Goal: Contribute content: Add original content to the website for others to see

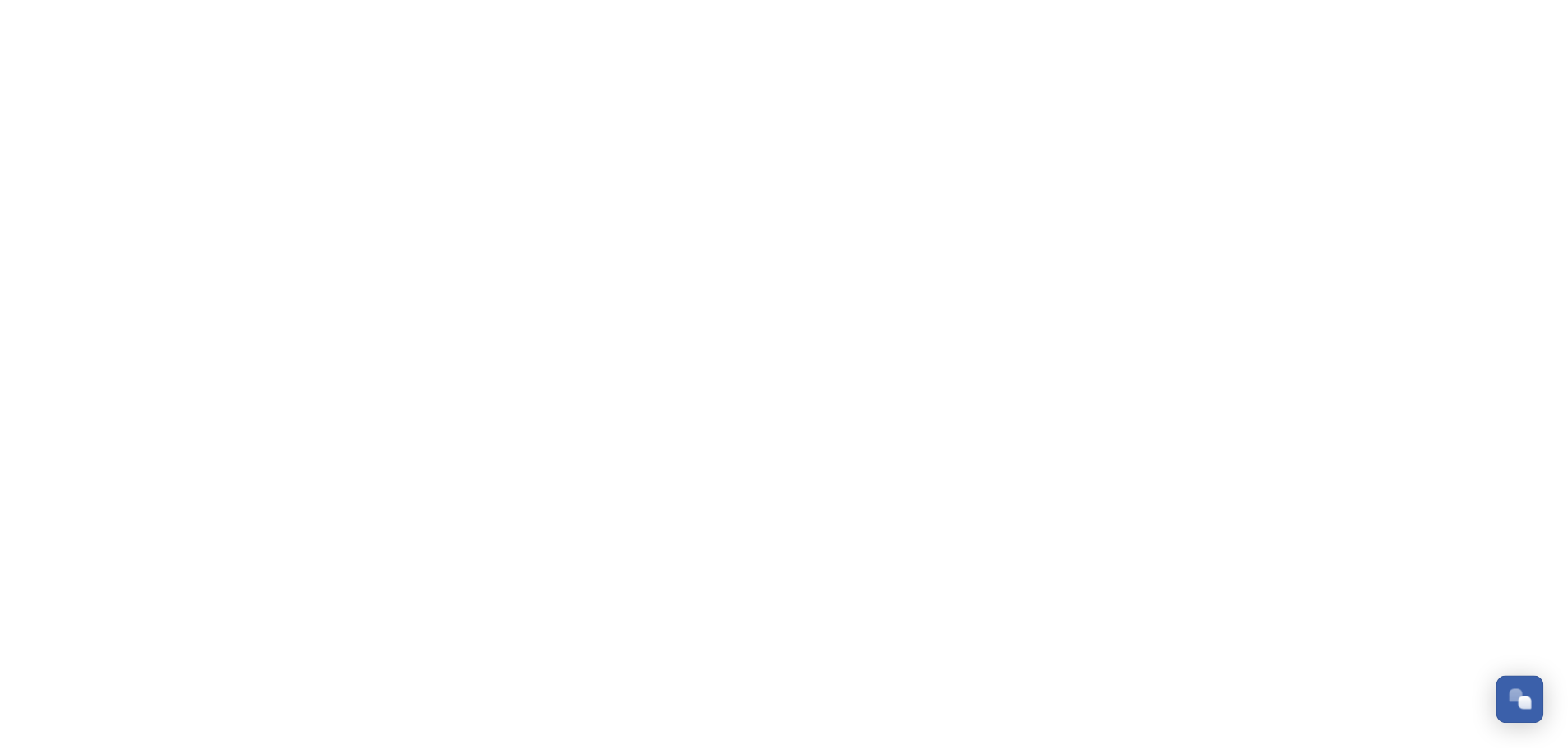
scroll to position [2601, 0]
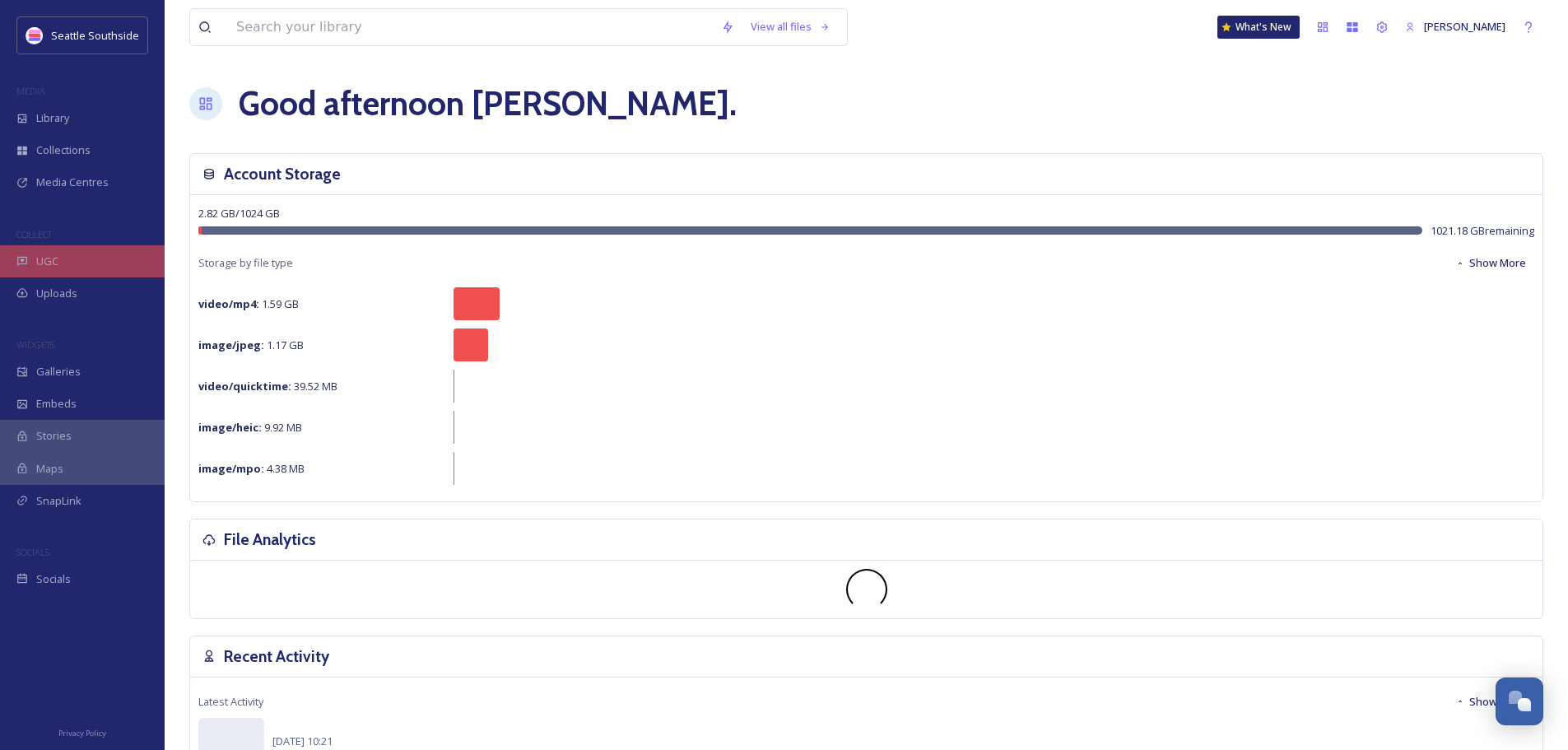
click at [52, 261] on span "UGC" at bounding box center [47, 261] width 22 height 16
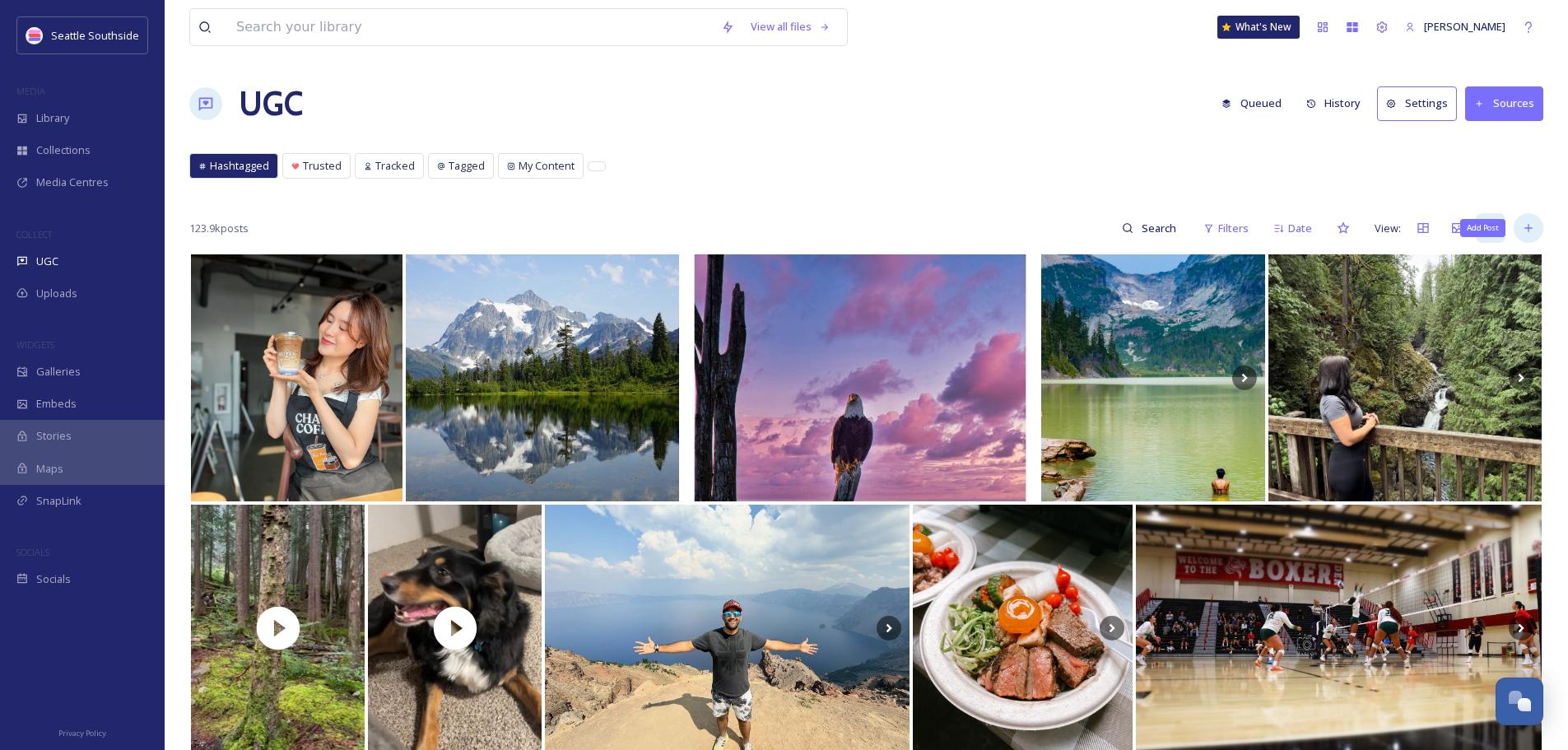
click at [1533, 232] on icon at bounding box center [1529, 228] width 14 height 14
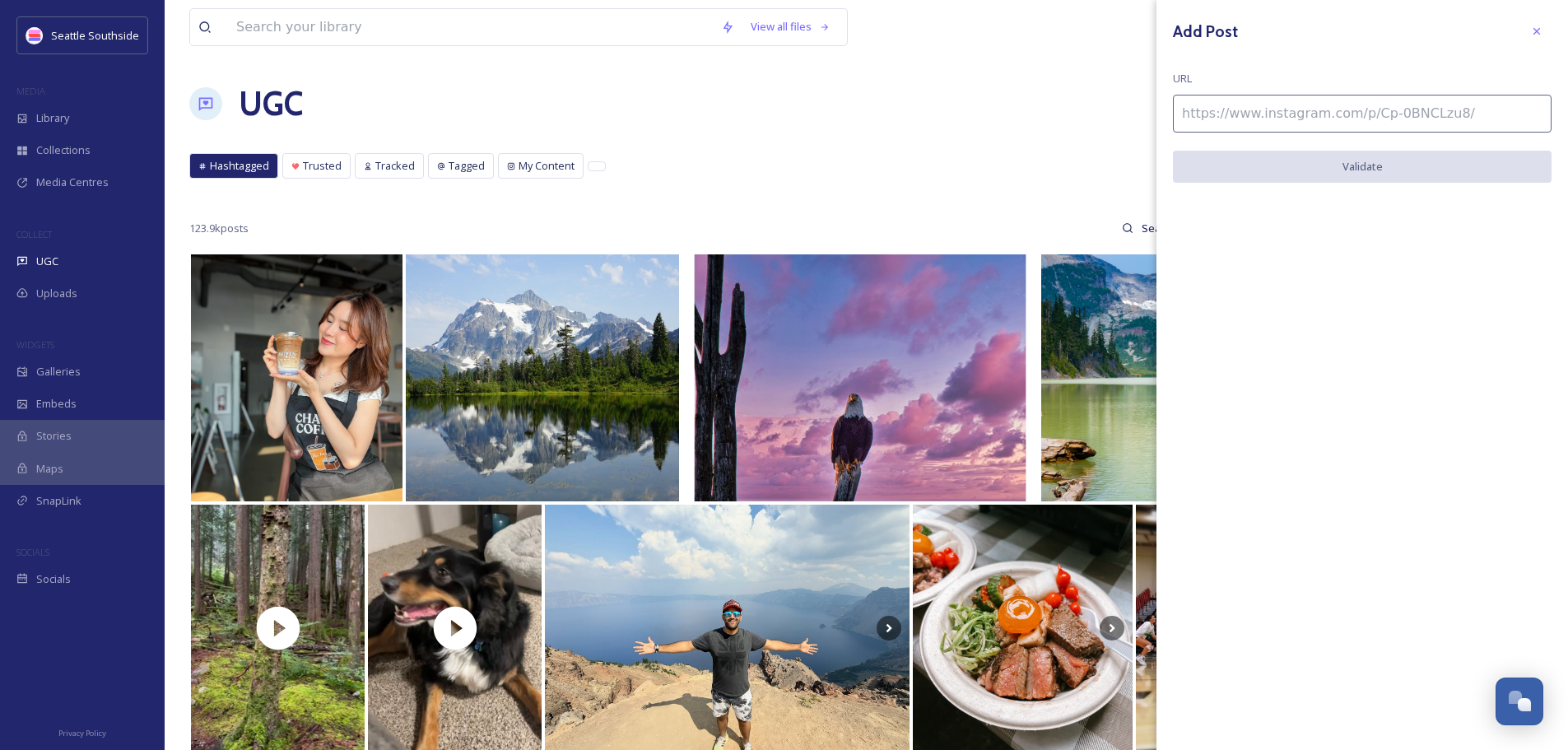
click at [1484, 114] on input at bounding box center [1362, 113] width 379 height 38
paste input "[URL][DOMAIN_NAME]"
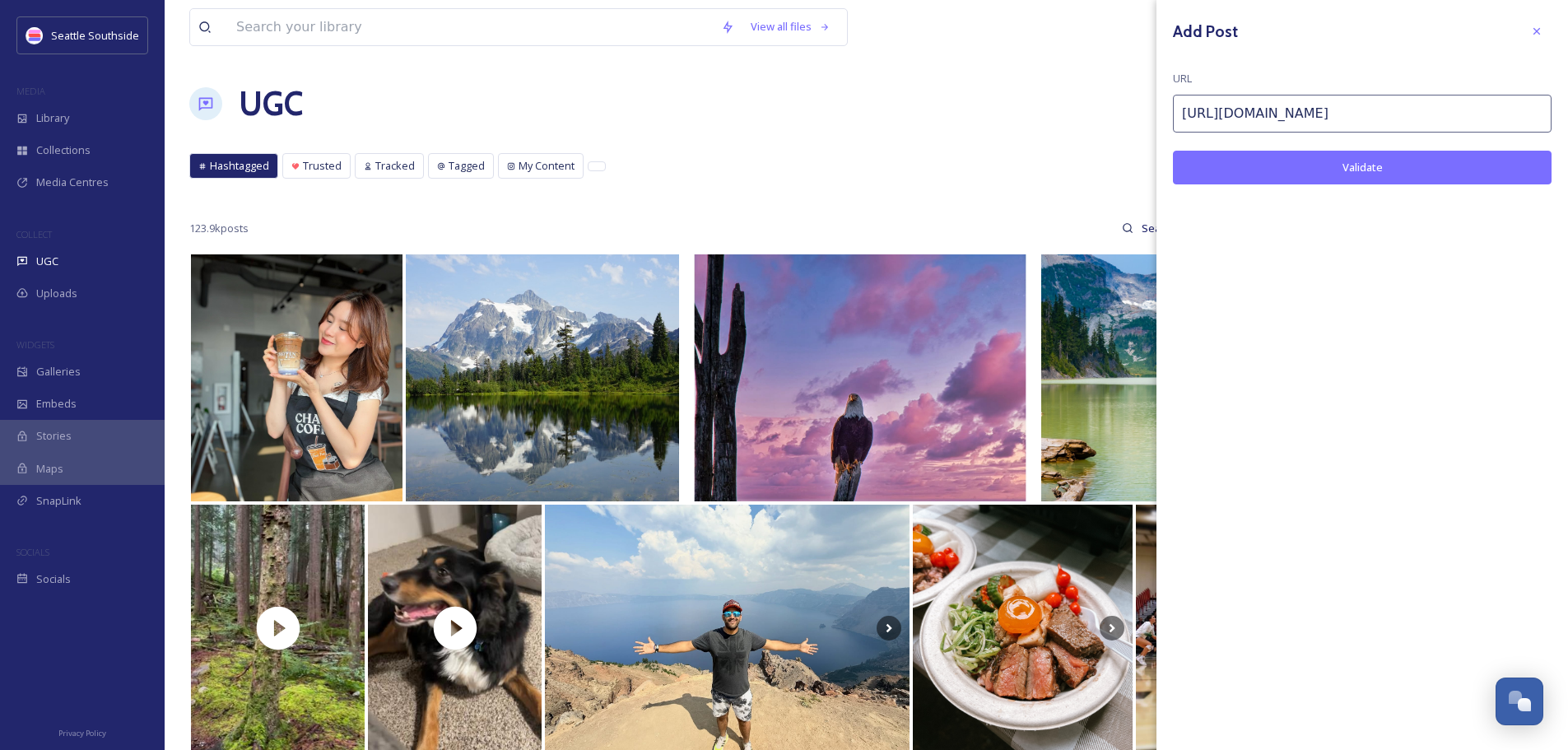
type input "[URL][DOMAIN_NAME]"
click at [1389, 174] on button "Validate" at bounding box center [1362, 167] width 379 height 34
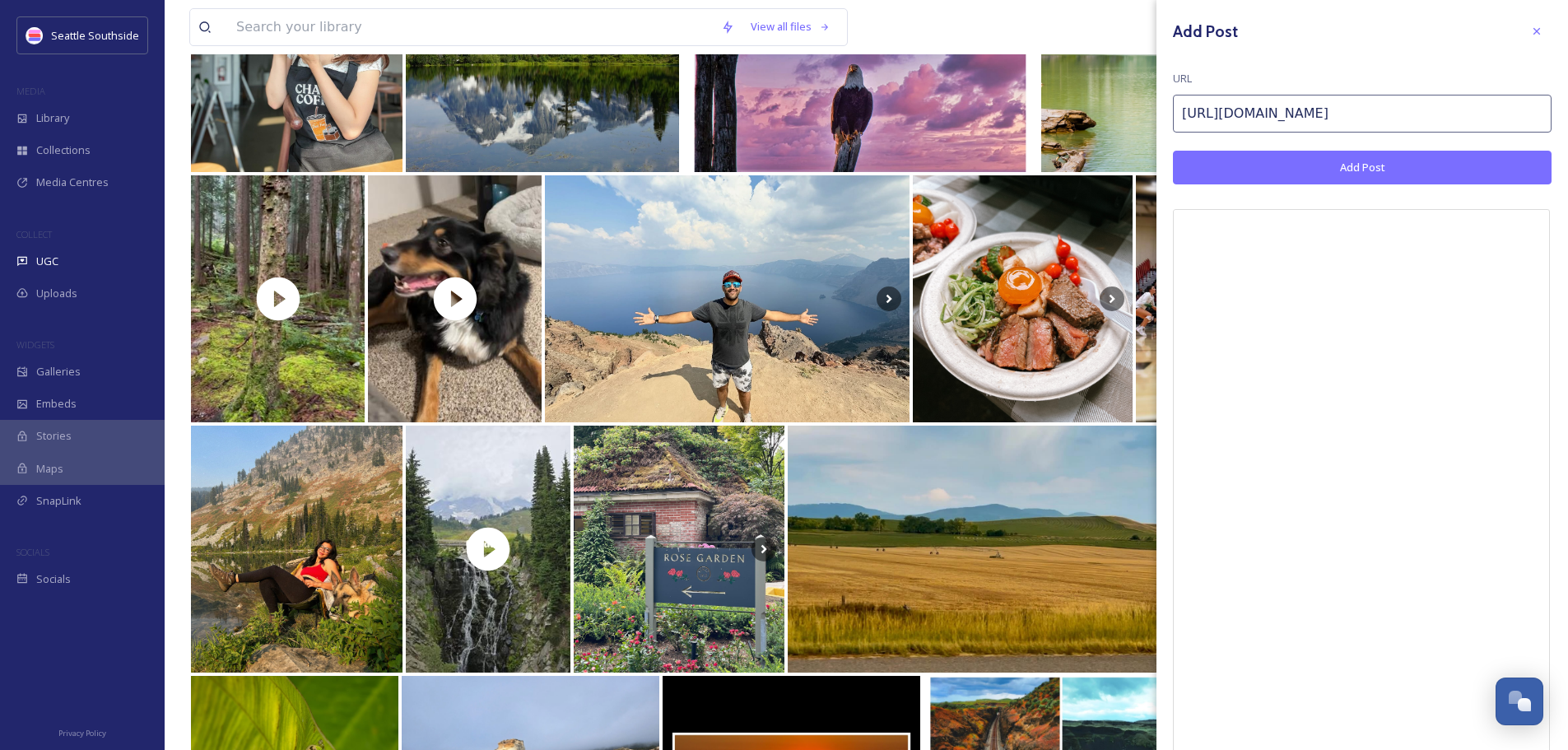
click at [1405, 177] on button "Add Post" at bounding box center [1362, 167] width 379 height 34
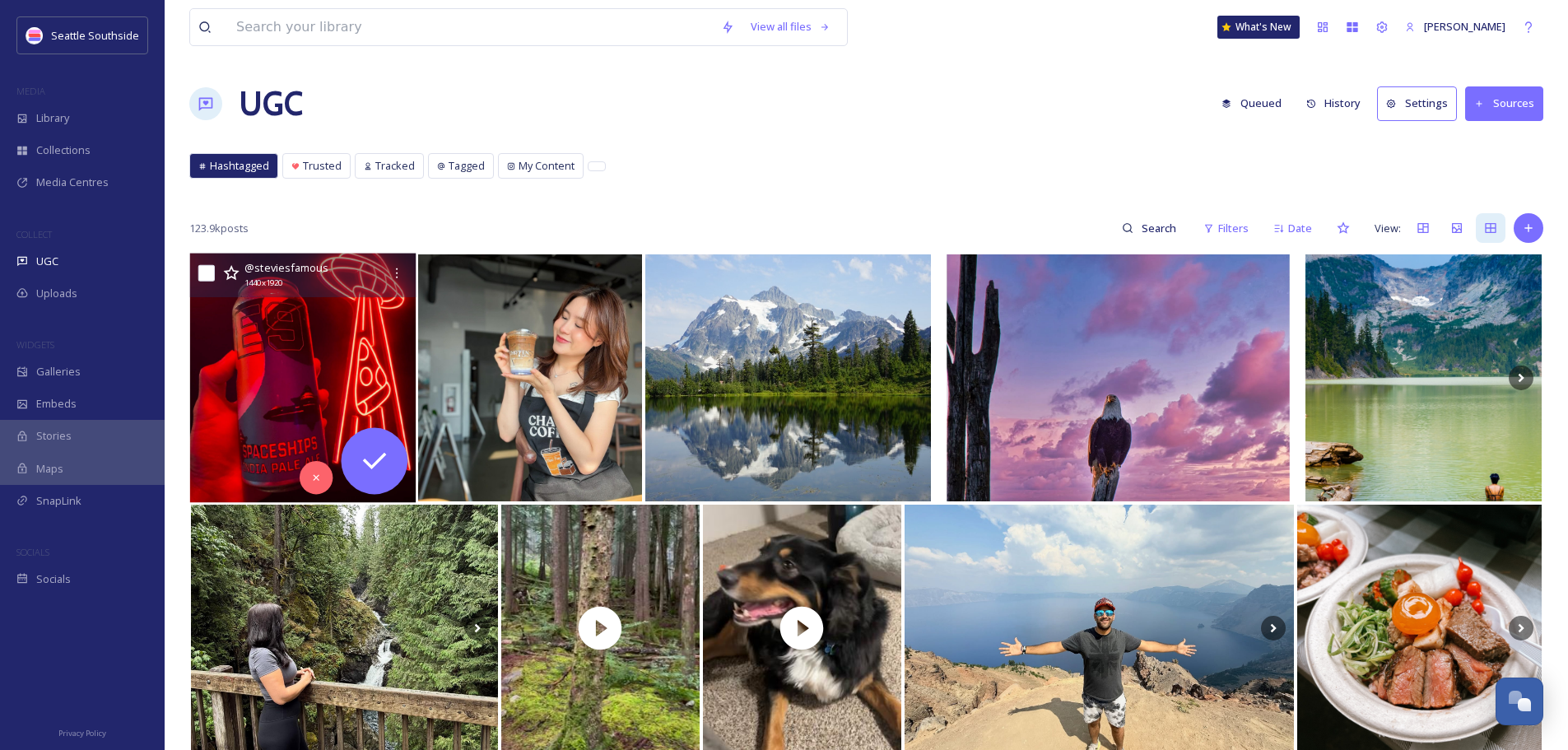
click at [307, 352] on img at bounding box center [303, 378] width 226 height 249
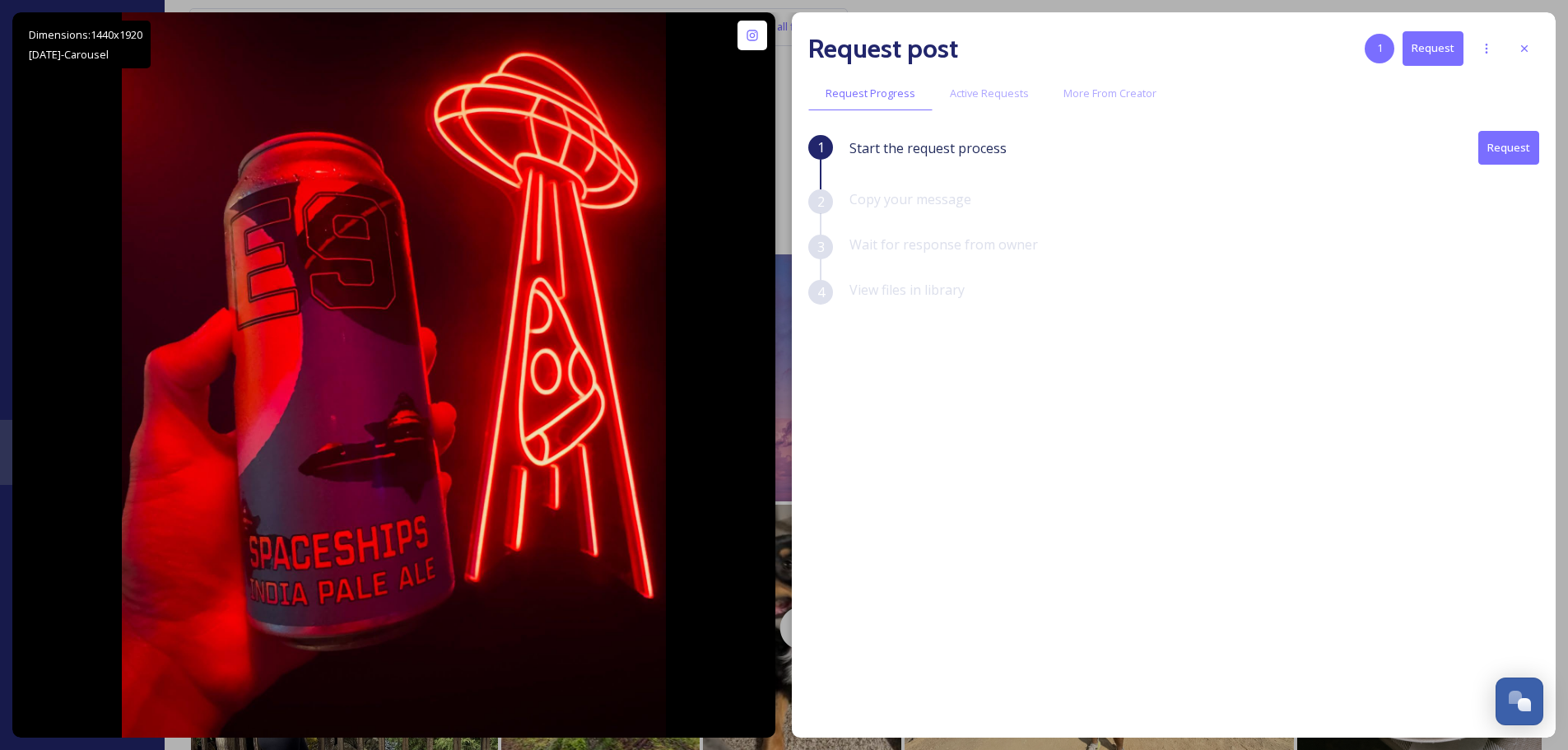
scroll to position [83, 0]
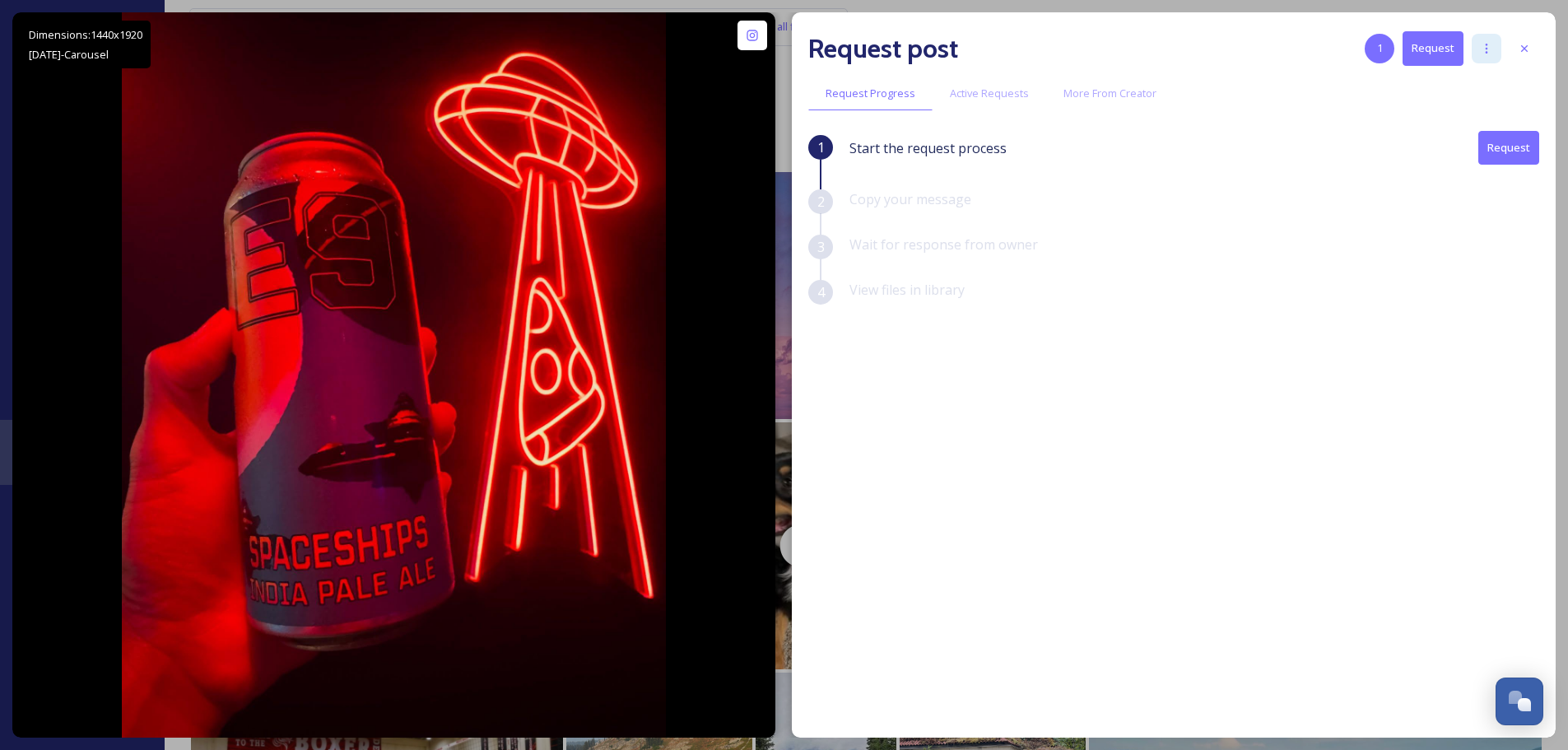
click at [1486, 47] on icon at bounding box center [1487, 49] width 14 height 14
click at [1523, 46] on icon at bounding box center [1525, 49] width 14 height 14
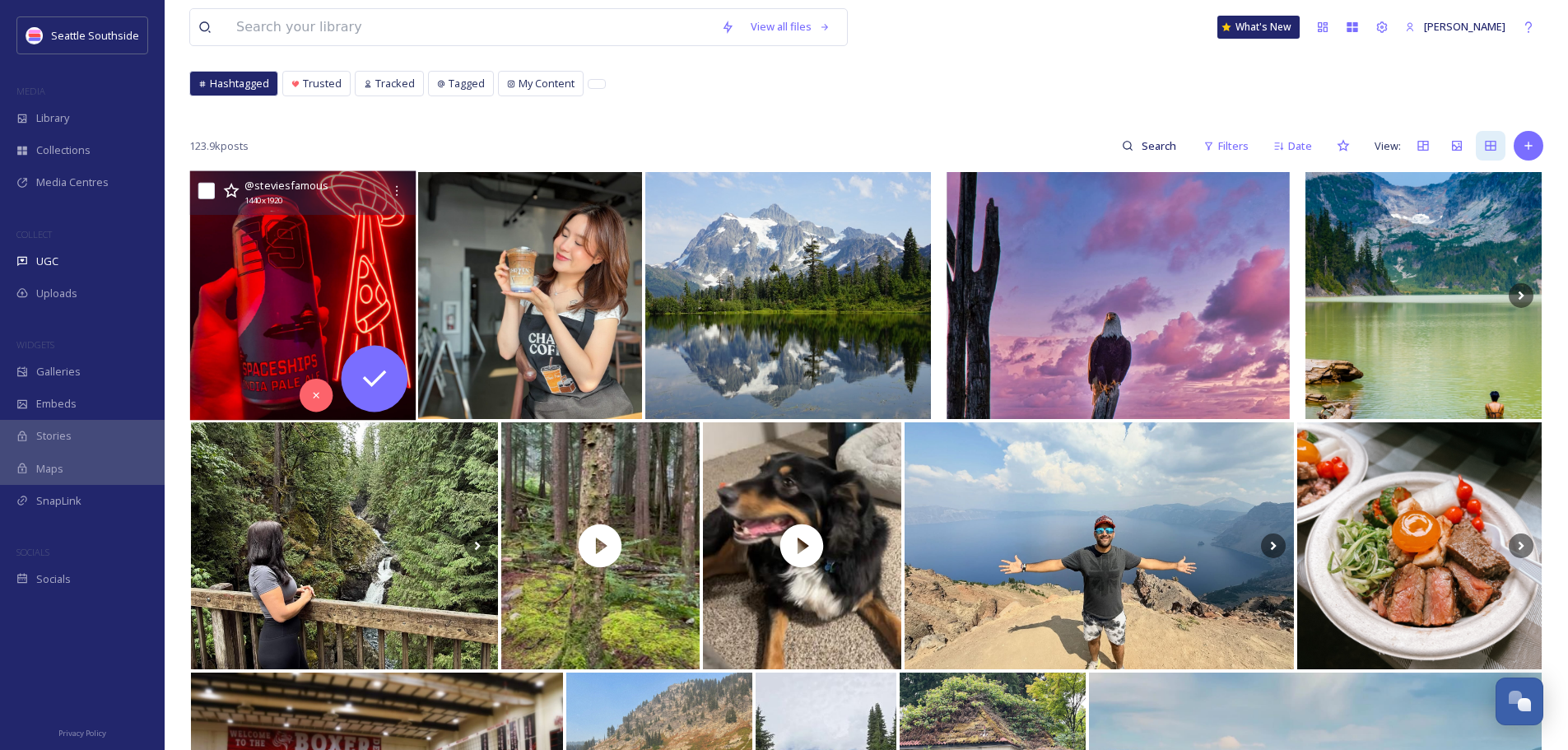
click at [312, 285] on img at bounding box center [303, 296] width 226 height 249
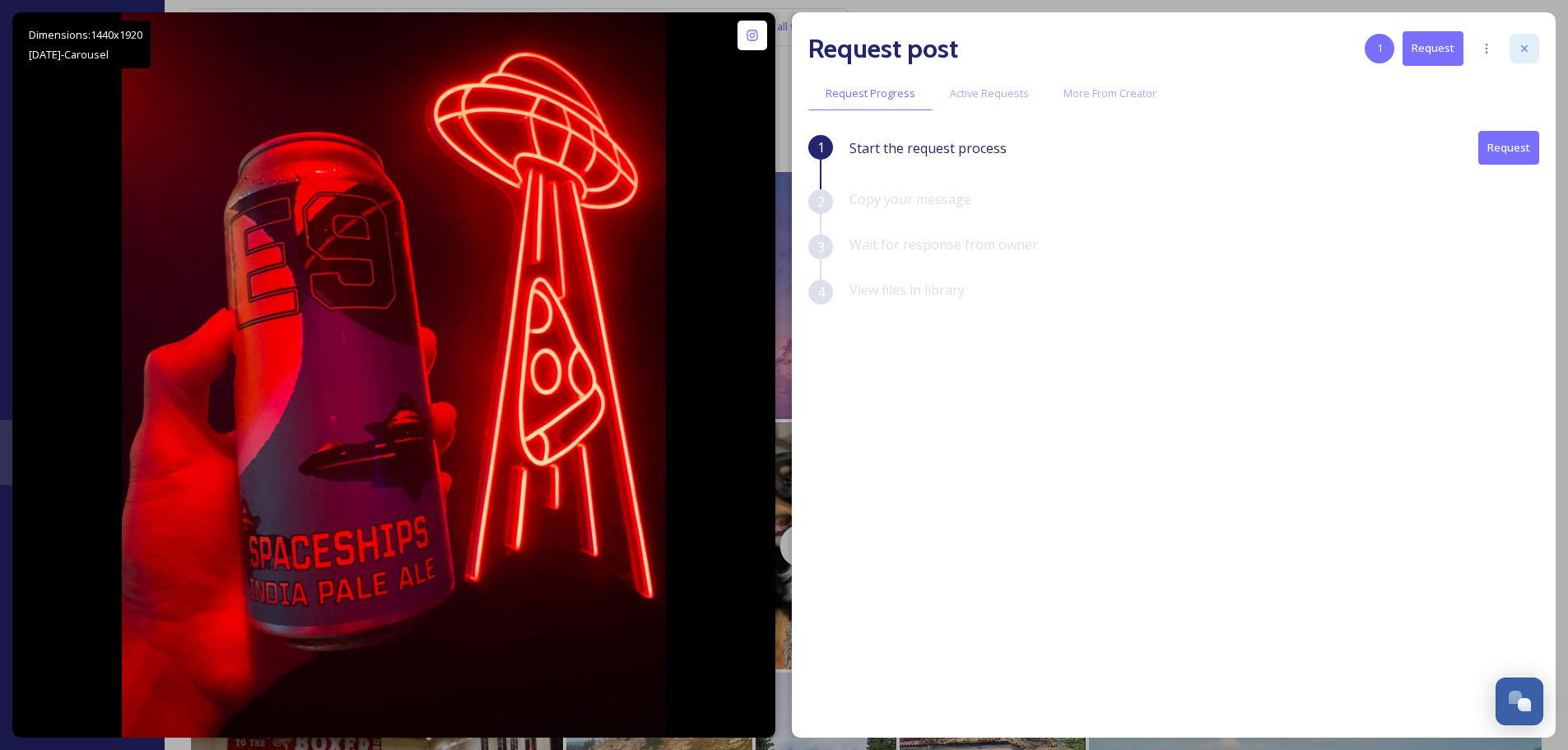
click at [1538, 50] on div at bounding box center [1524, 48] width 30 height 30
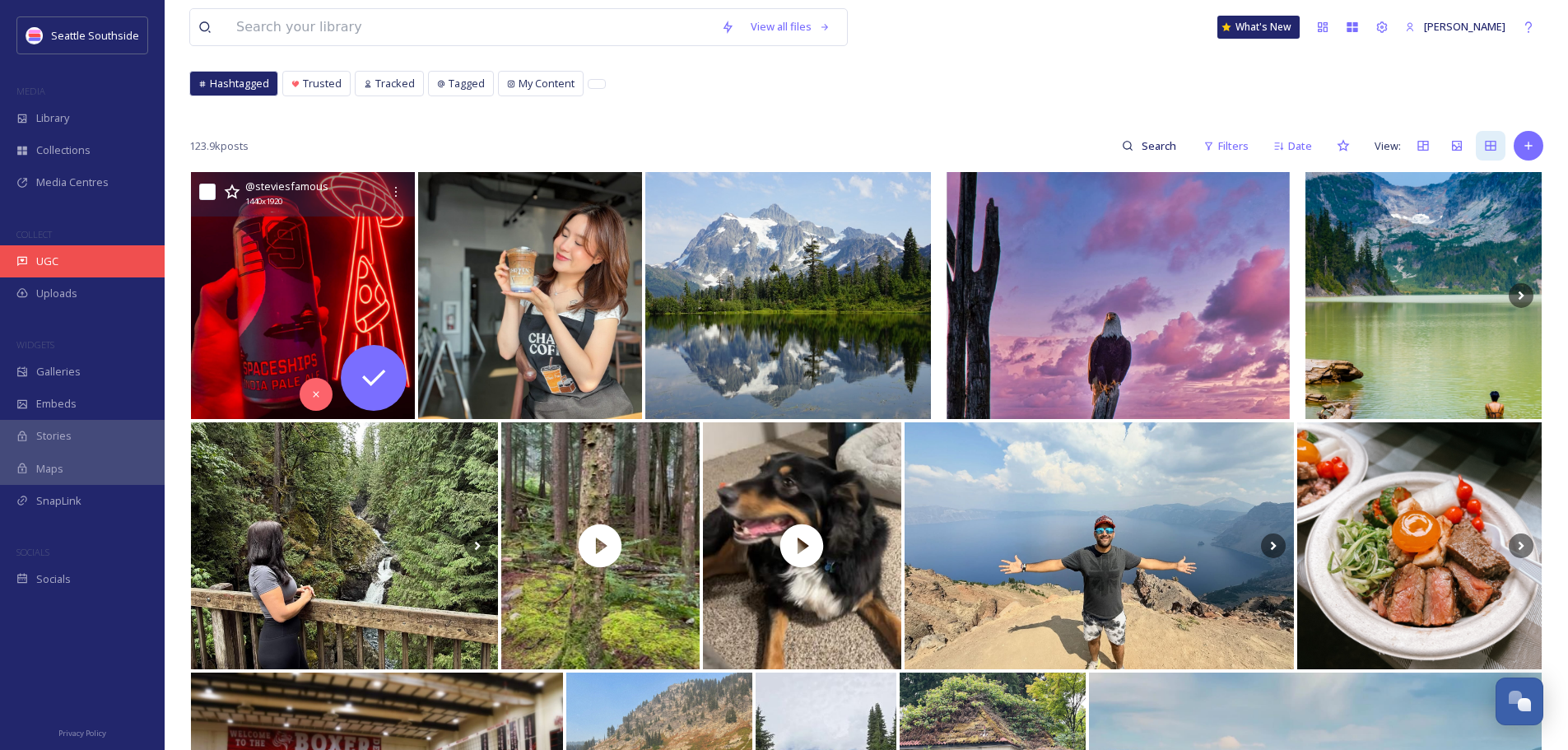
click at [50, 274] on div "UGC" at bounding box center [82, 262] width 165 height 32
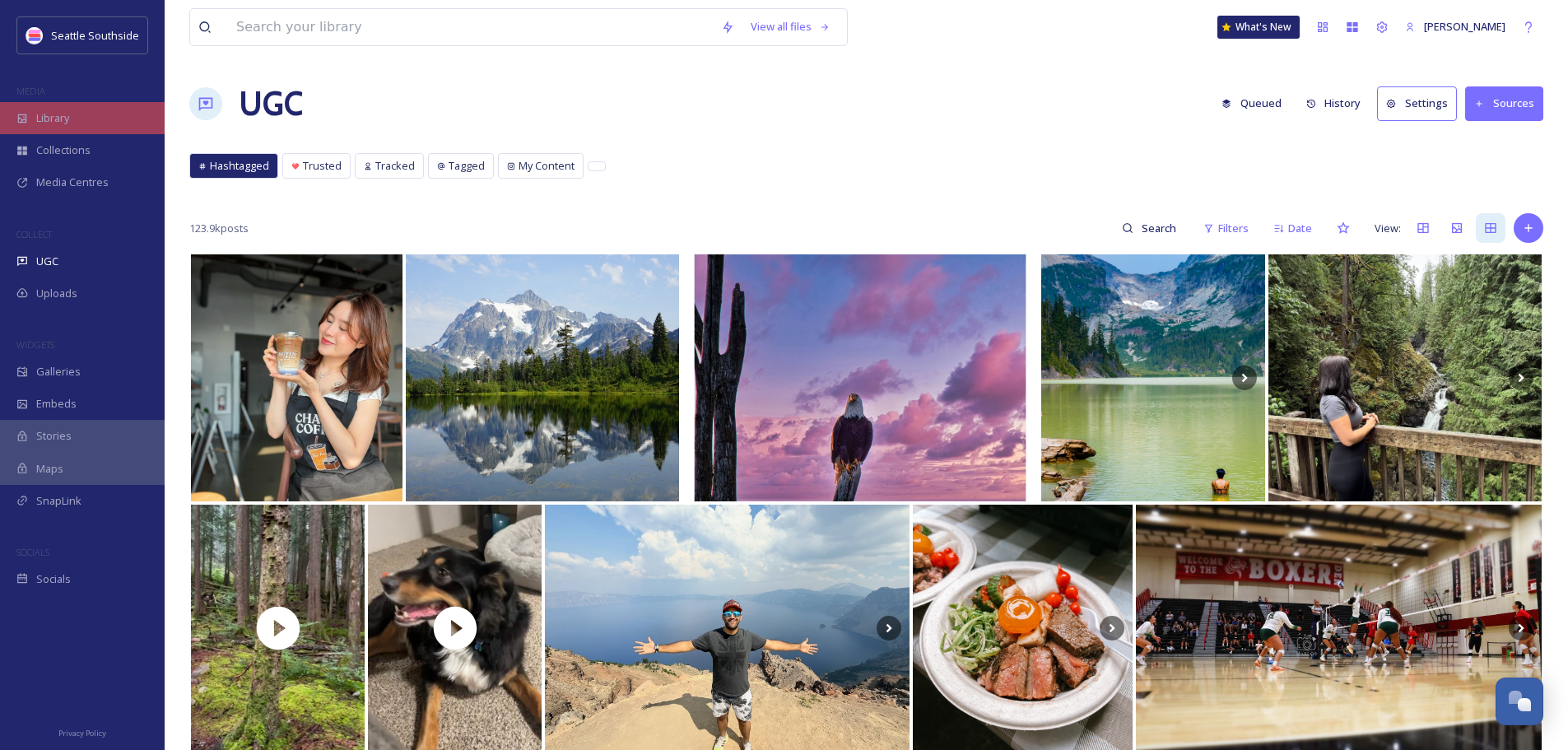
click at [44, 110] on div "Library" at bounding box center [82, 118] width 165 height 32
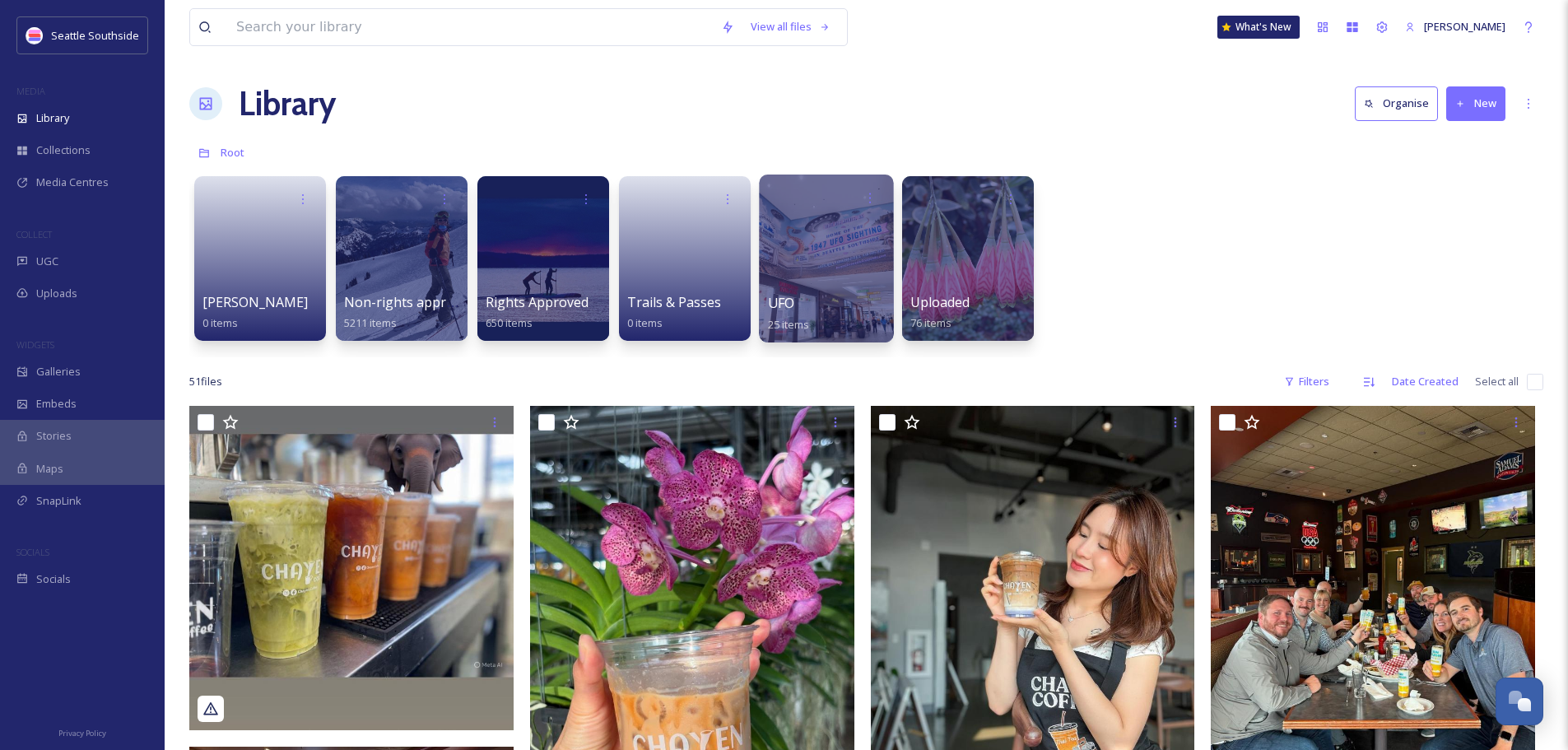
click at [793, 241] on div at bounding box center [826, 258] width 134 height 168
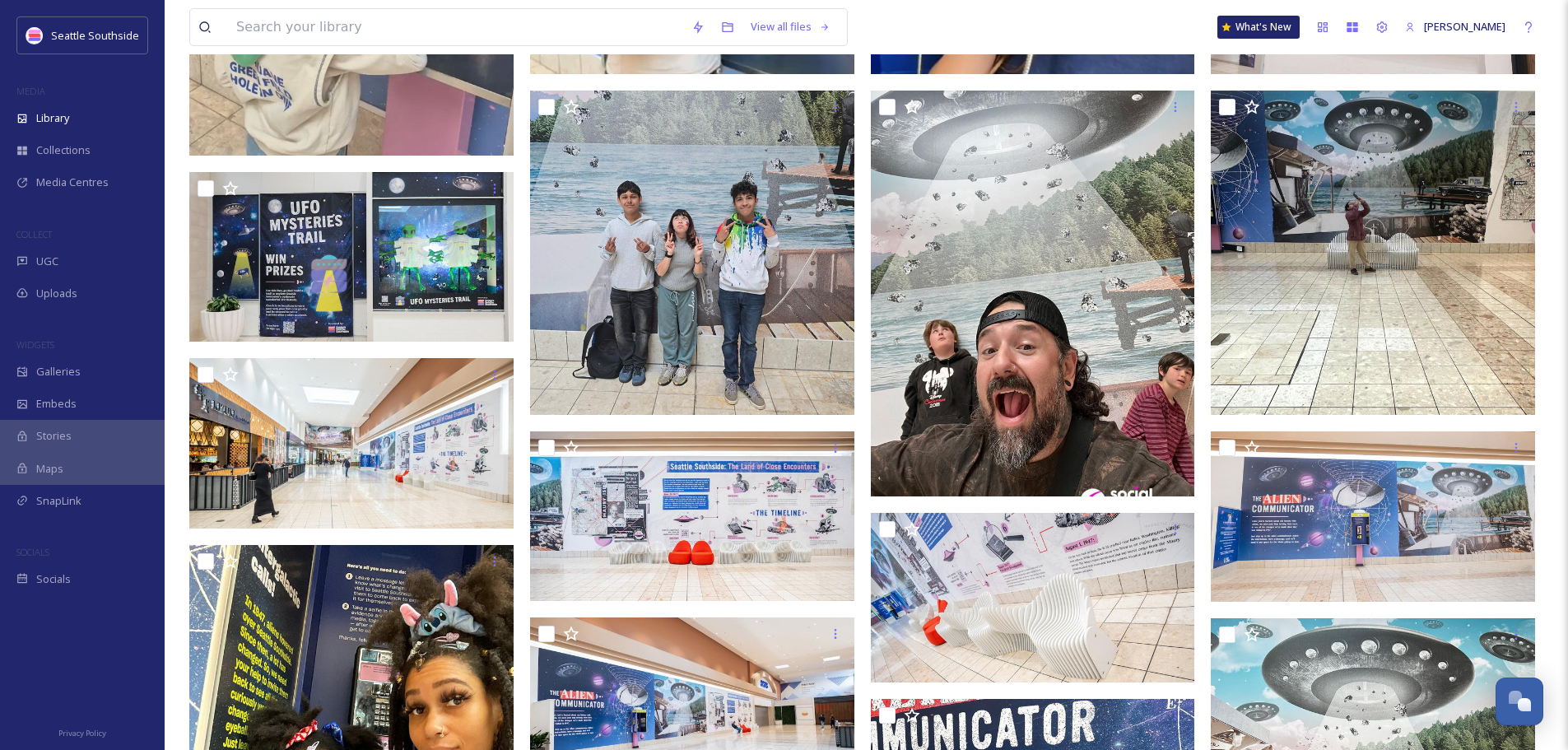
scroll to position [329, 0]
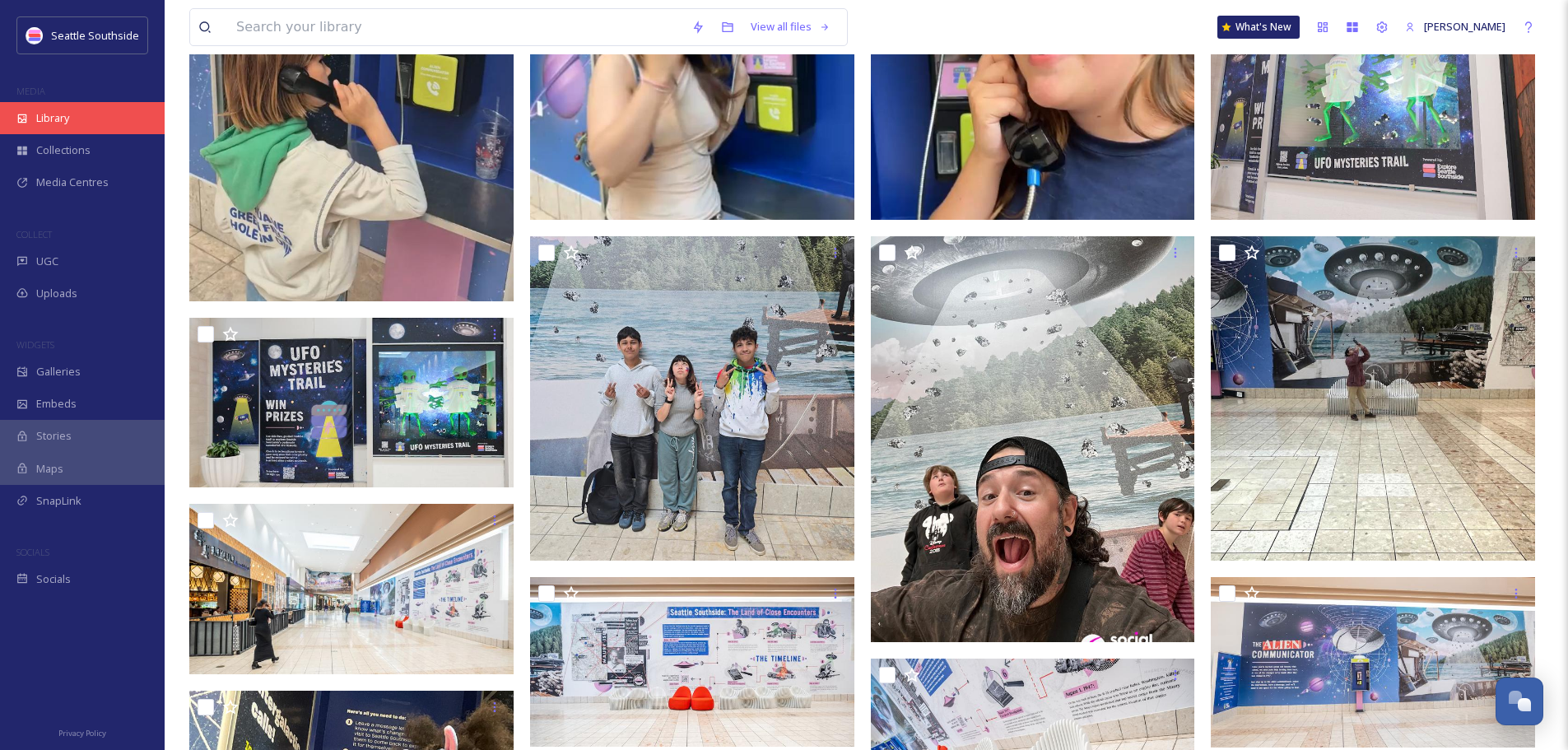
click at [31, 114] on div "Library" at bounding box center [82, 118] width 165 height 32
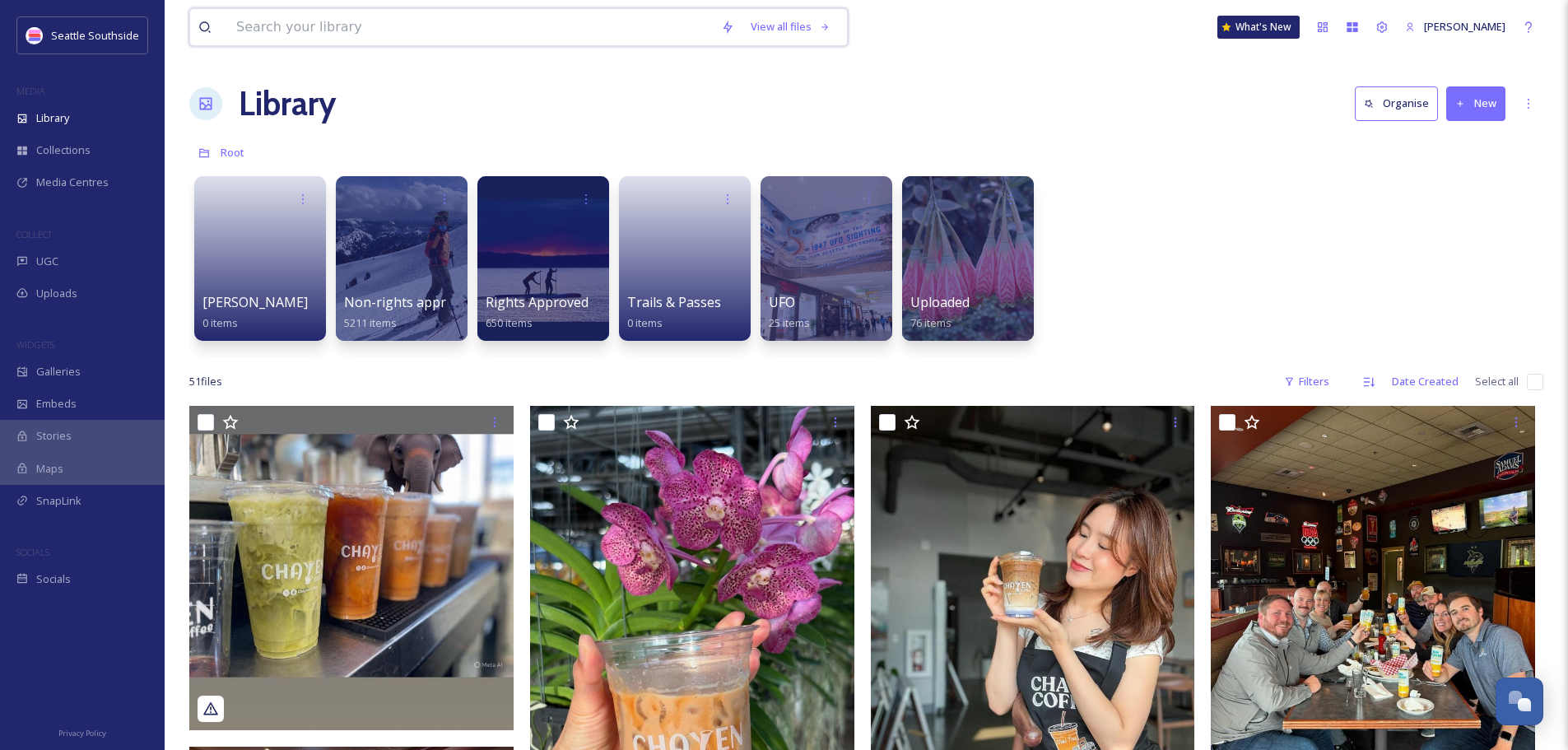
click at [393, 17] on input at bounding box center [470, 27] width 485 height 36
type input "burien ufo"
click at [1193, 235] on div "[PERSON_NAME] 0 items Non-rights approved 5211 items Rights Approved 650 items …" at bounding box center [866, 263] width 1354 height 189
click at [51, 272] on div "UGC" at bounding box center [82, 262] width 165 height 32
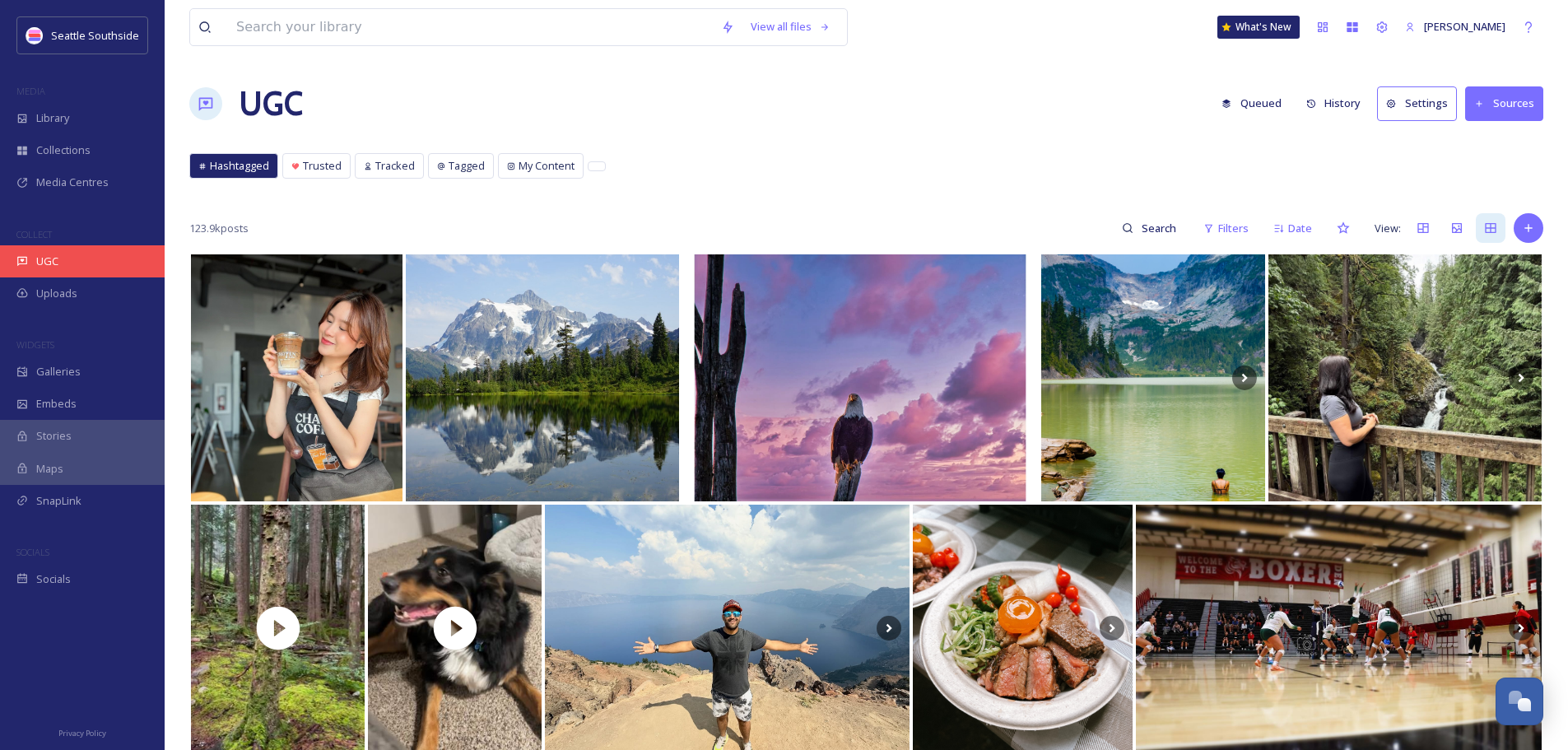
click at [40, 255] on span "UGC" at bounding box center [47, 261] width 22 height 16
click at [1297, 226] on span "Date" at bounding box center [1300, 228] width 24 height 16
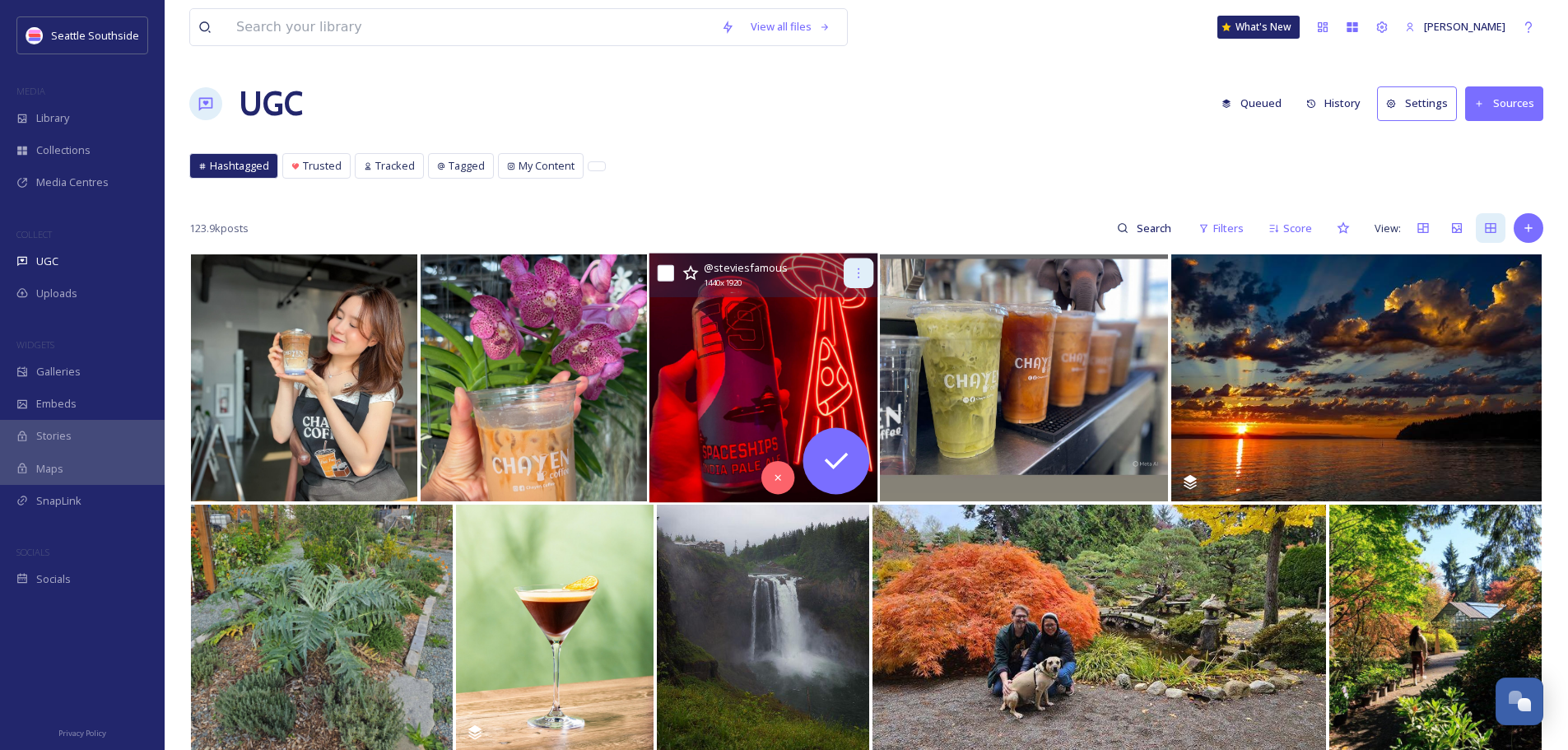
click at [857, 274] on icon at bounding box center [859, 274] width 14 height 14
click at [856, 276] on icon at bounding box center [859, 274] width 14 height 14
click at [865, 273] on icon at bounding box center [859, 274] width 14 height 14
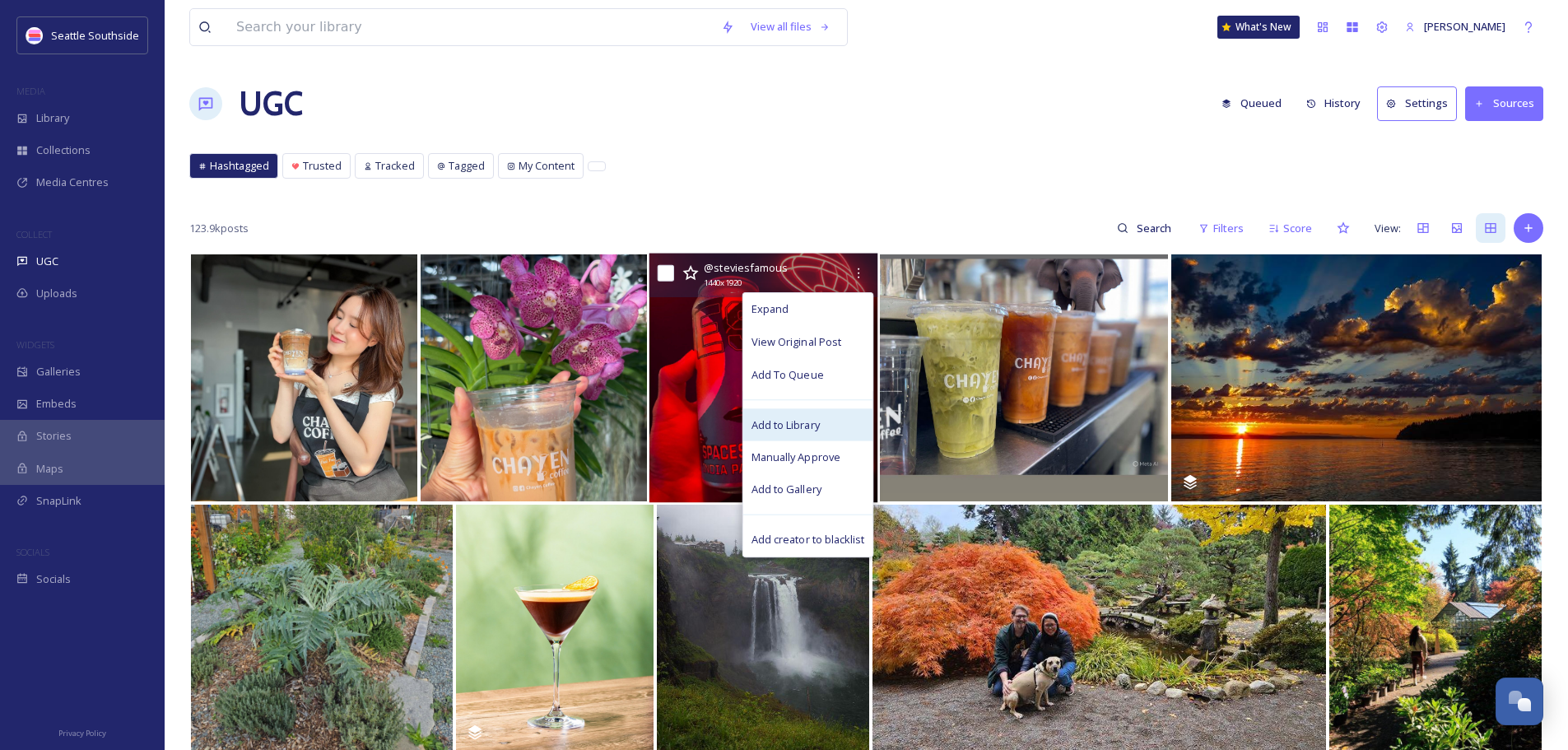
click at [799, 423] on span "Add to Library" at bounding box center [785, 424] width 68 height 16
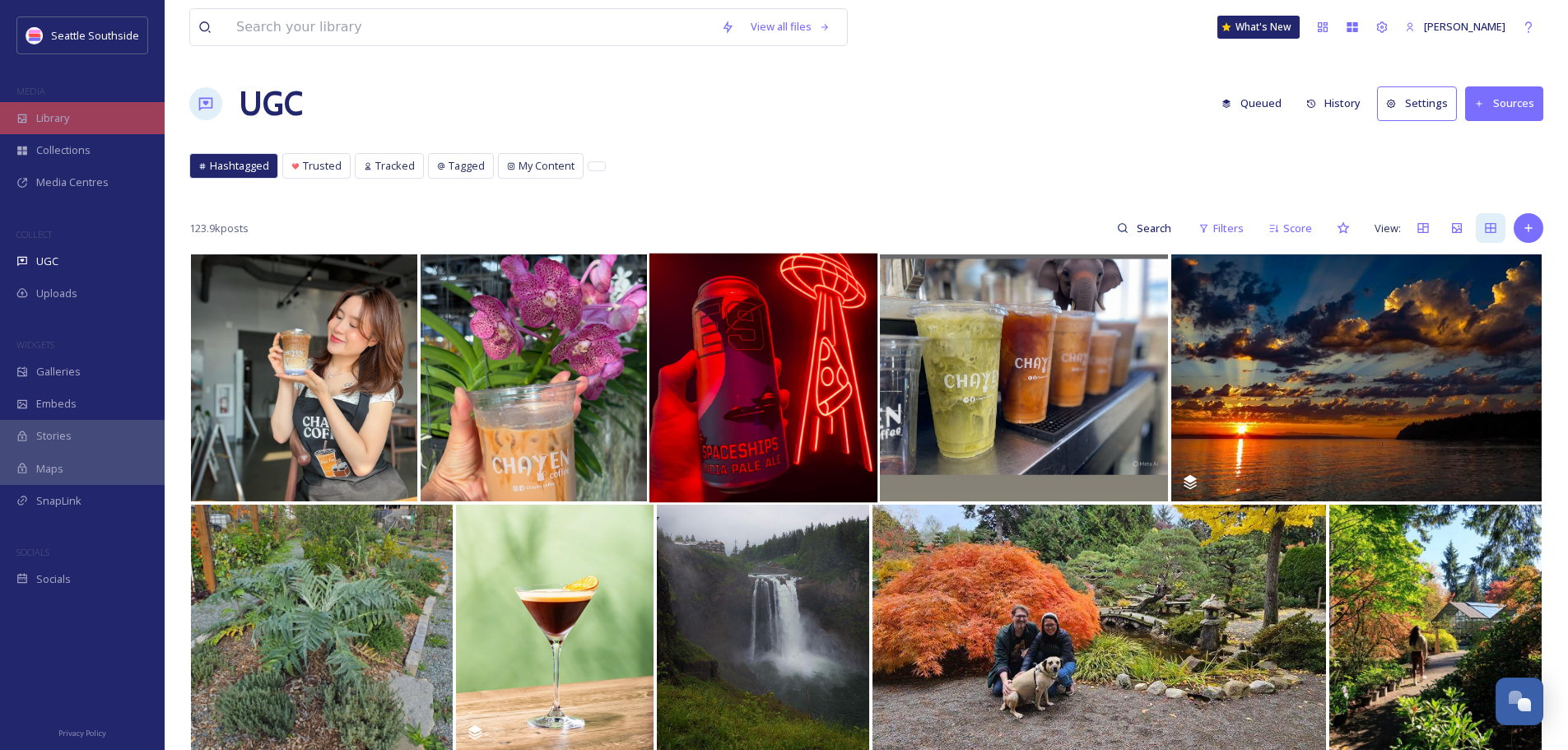
click at [46, 124] on span "Library" at bounding box center [52, 118] width 33 height 16
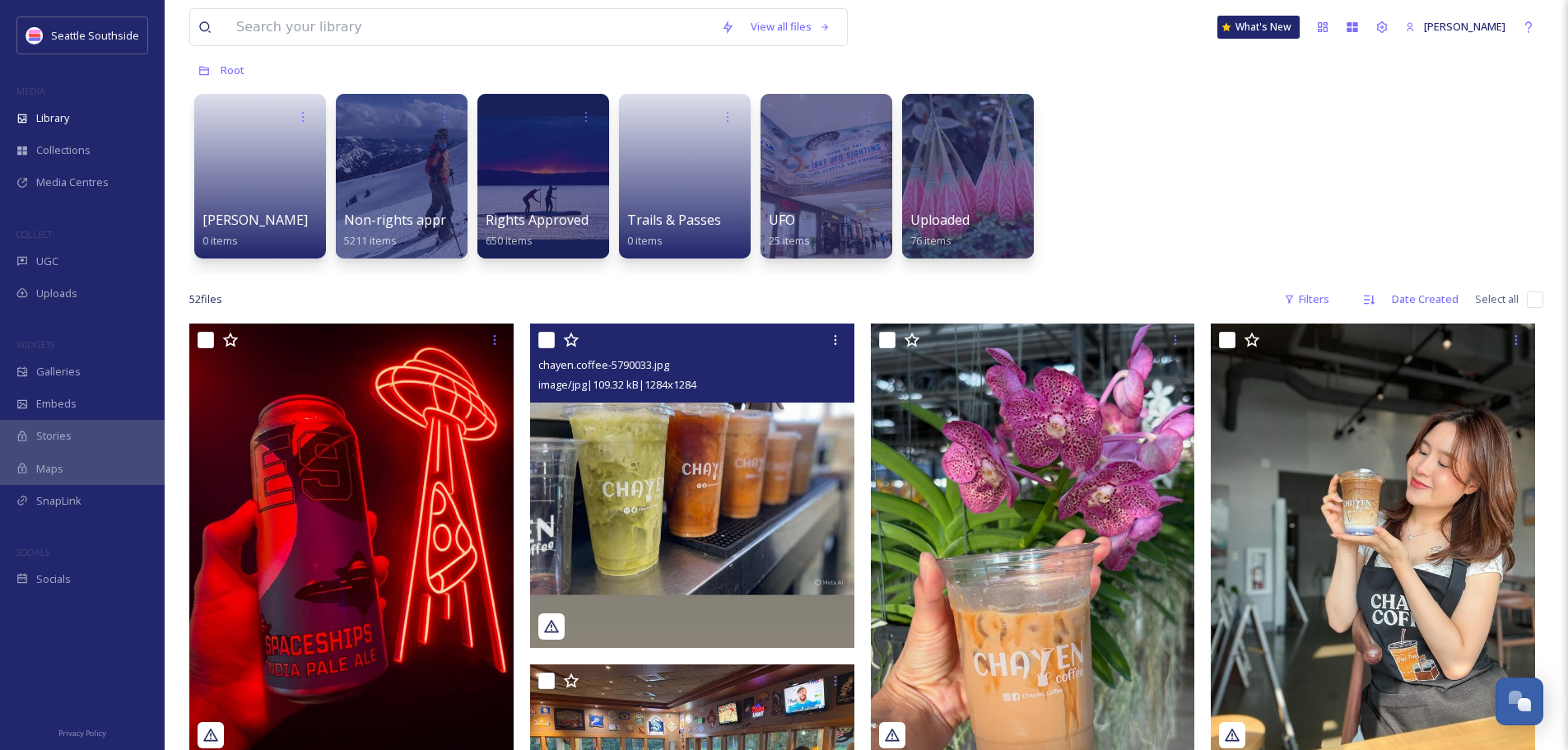
scroll to position [165, 0]
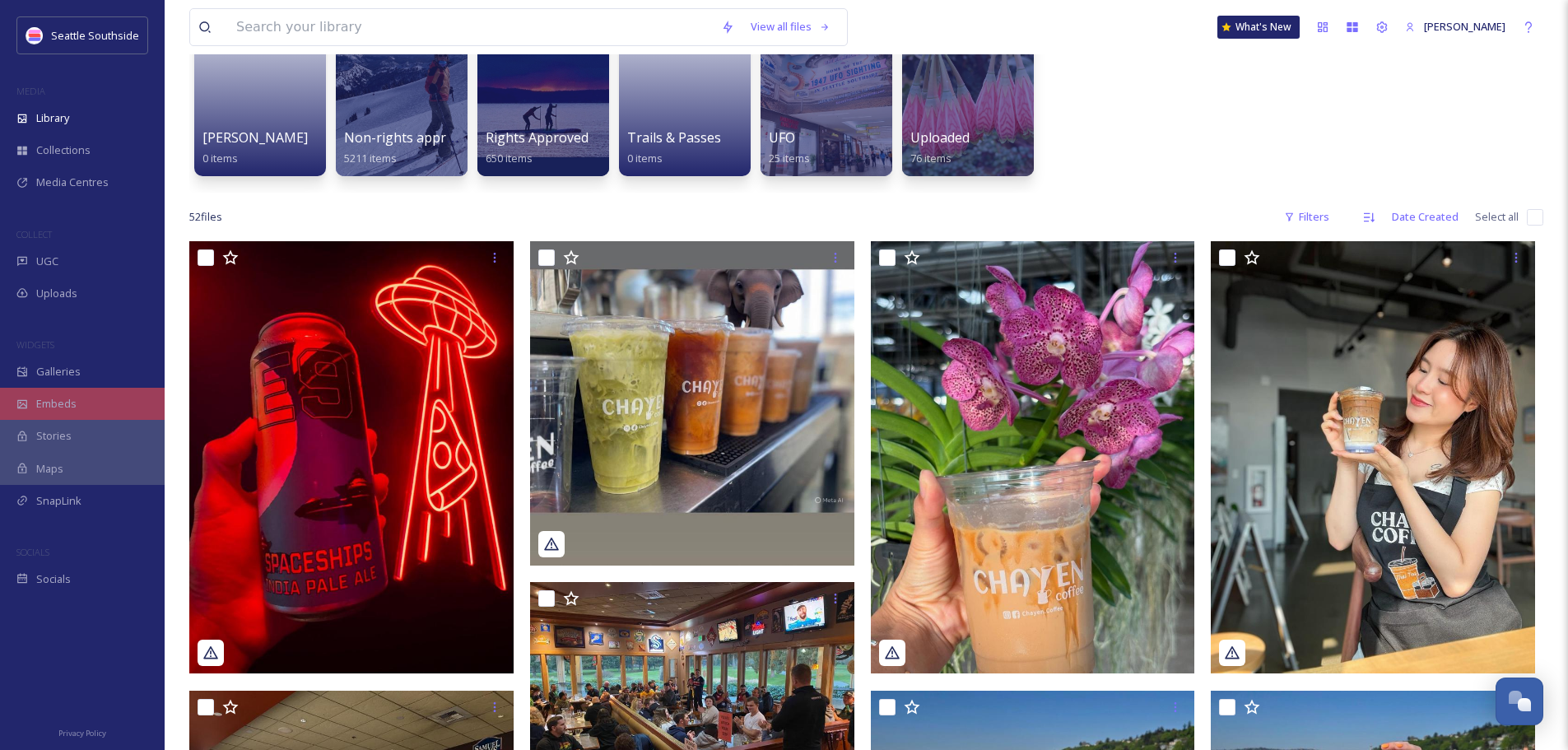
click at [63, 399] on span "Embeds" at bounding box center [57, 404] width 41 height 16
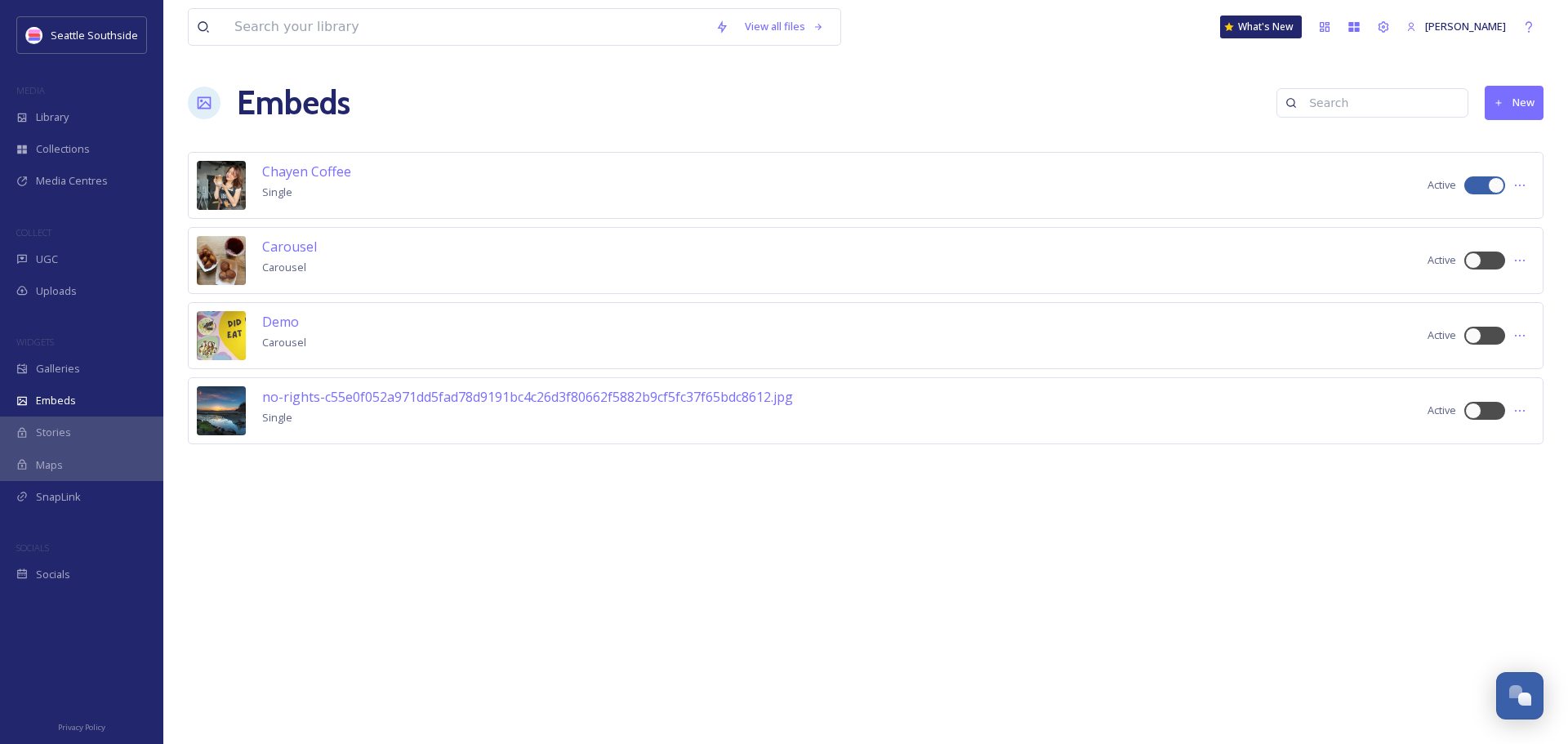
click at [1521, 98] on button "New" at bounding box center [1514, 102] width 59 height 34
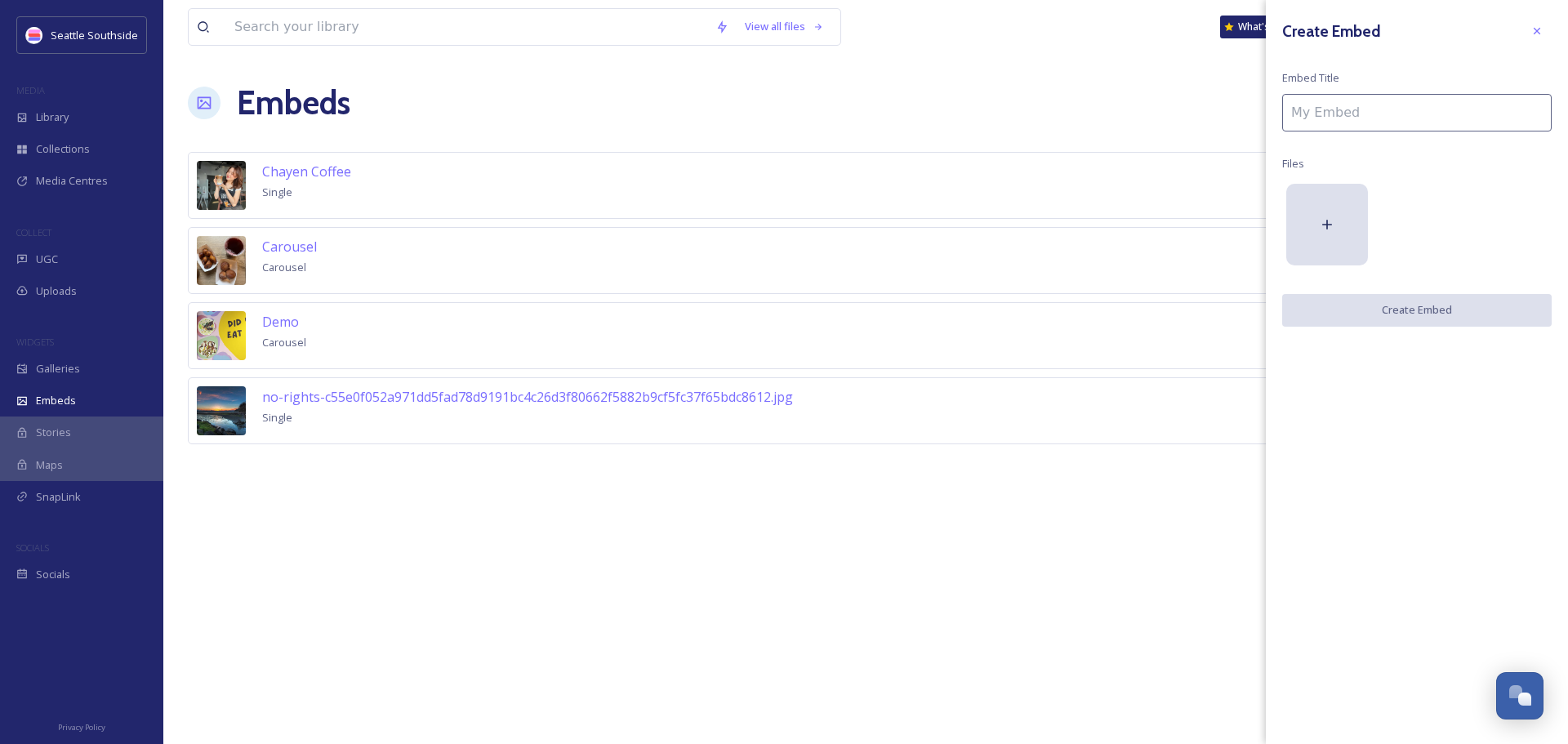
click at [1485, 120] on input at bounding box center [1417, 112] width 270 height 38
type input "U"
type input "Burien UFO"
click at [1318, 217] on div at bounding box center [1328, 225] width 82 height 82
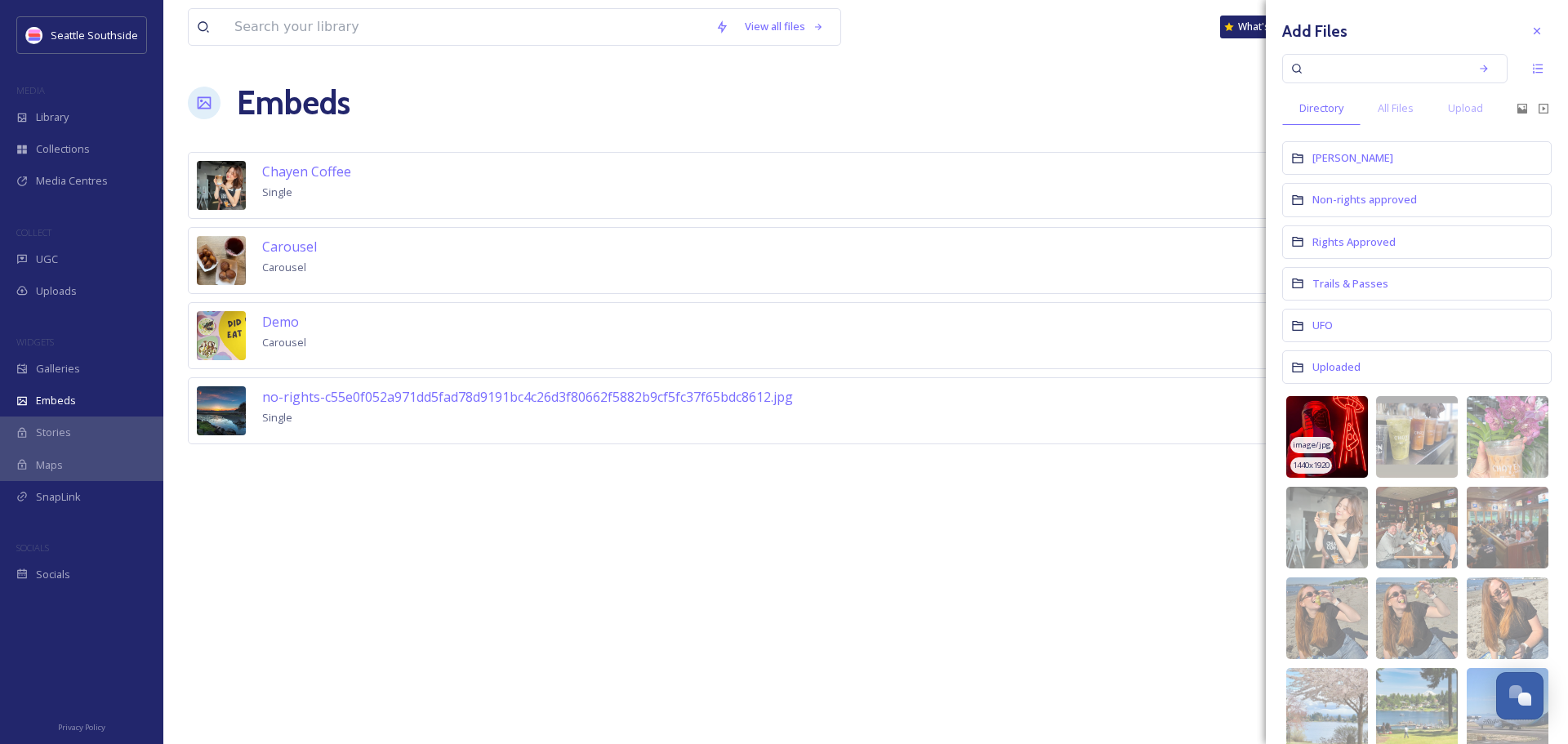
click at [1324, 409] on img at bounding box center [1328, 437] width 82 height 82
click at [1480, 199] on div "Non-rights approved" at bounding box center [1417, 199] width 270 height 34
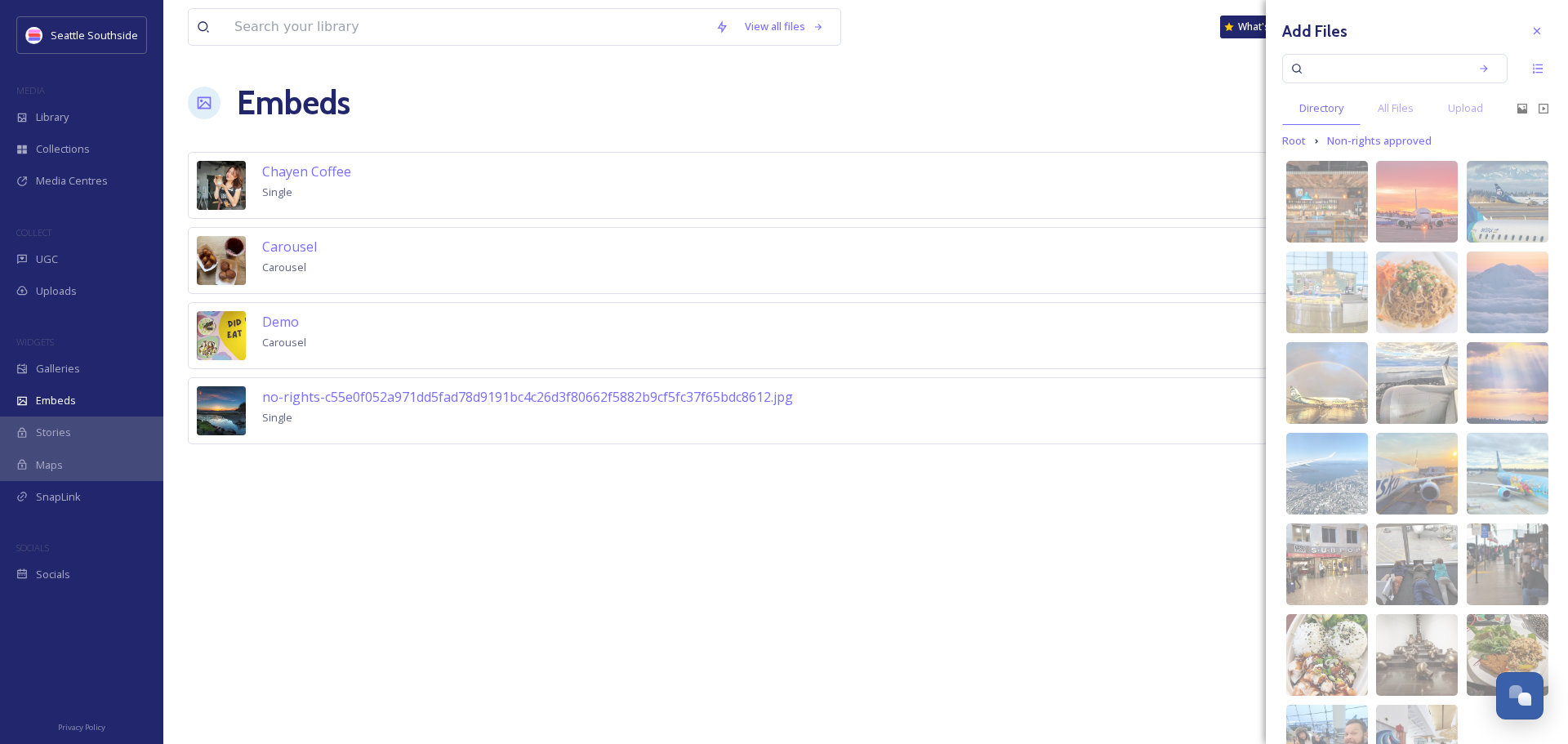
click at [1416, 65] on input at bounding box center [1384, 68] width 154 height 36
type input "burien ufo"
click at [1530, 28] on icon at bounding box center [1537, 31] width 13 height 13
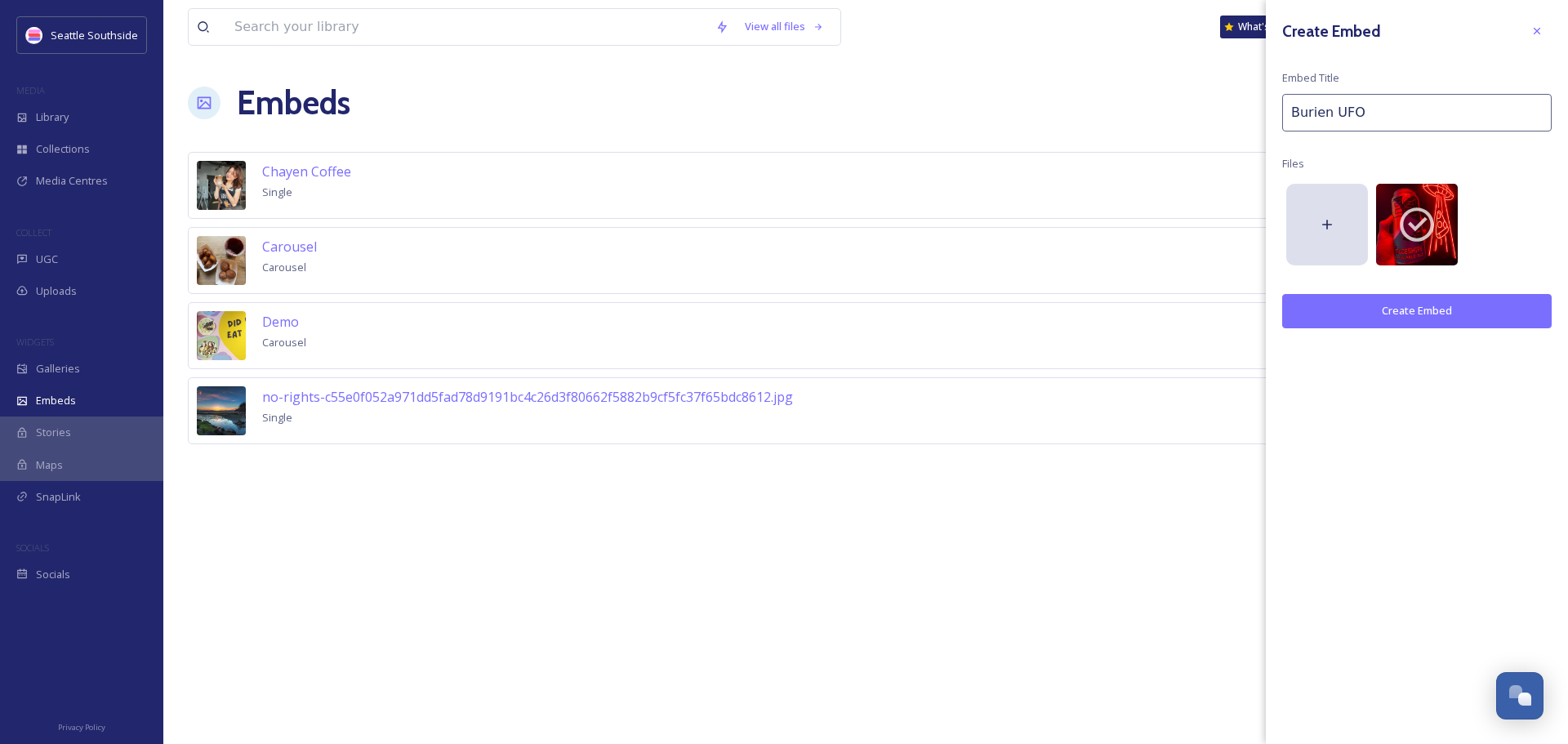
click at [1424, 115] on input "Burien UFO" at bounding box center [1417, 112] width 270 height 38
click at [1442, 308] on button "Create Embed" at bounding box center [1417, 311] width 270 height 34
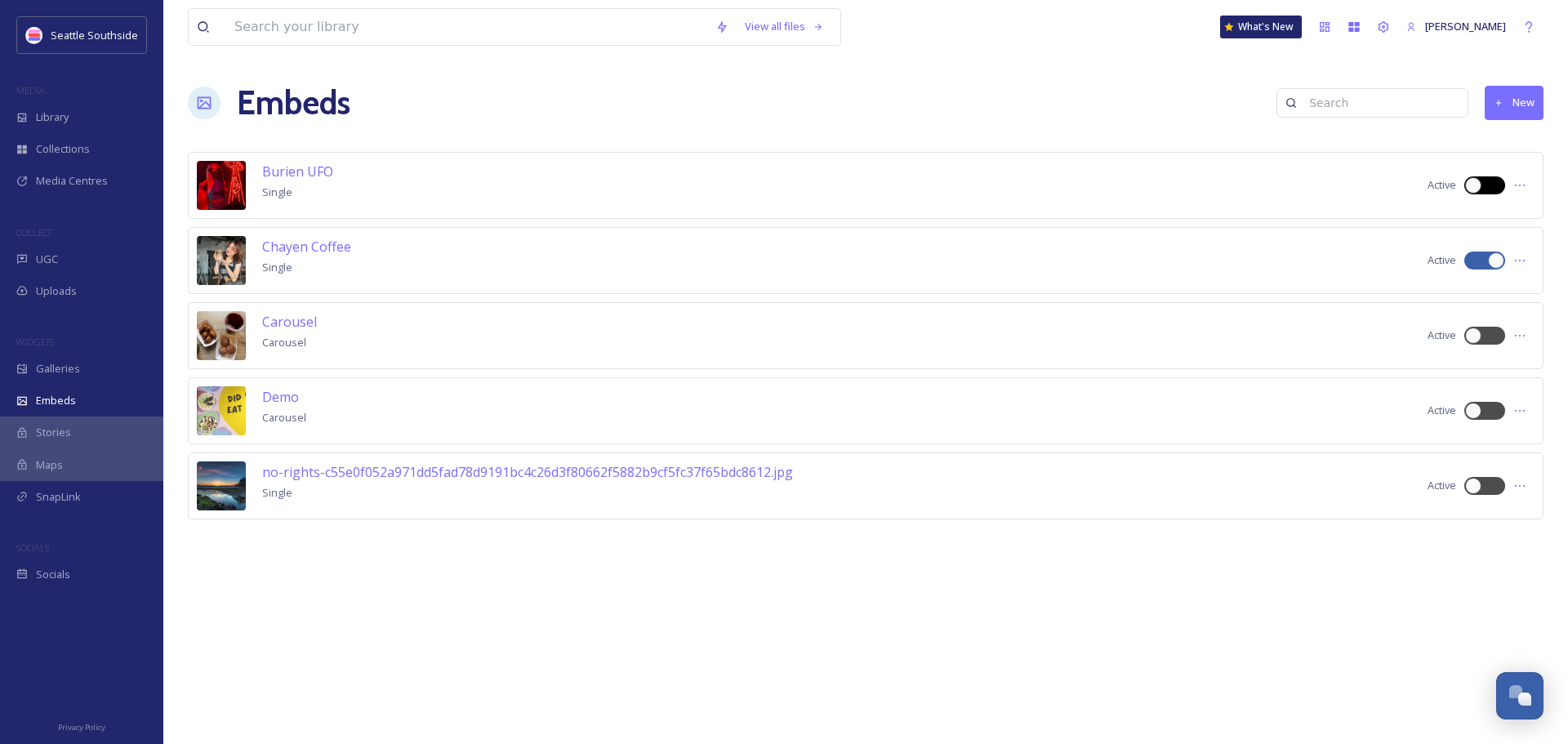
click at [1493, 188] on div at bounding box center [1493, 185] width 8 height 8
checkbox input "true"
click at [1520, 181] on icon at bounding box center [1520, 186] width 13 height 13
click at [1520, 253] on div "Embed Code" at bounding box center [1491, 253] width 85 height 32
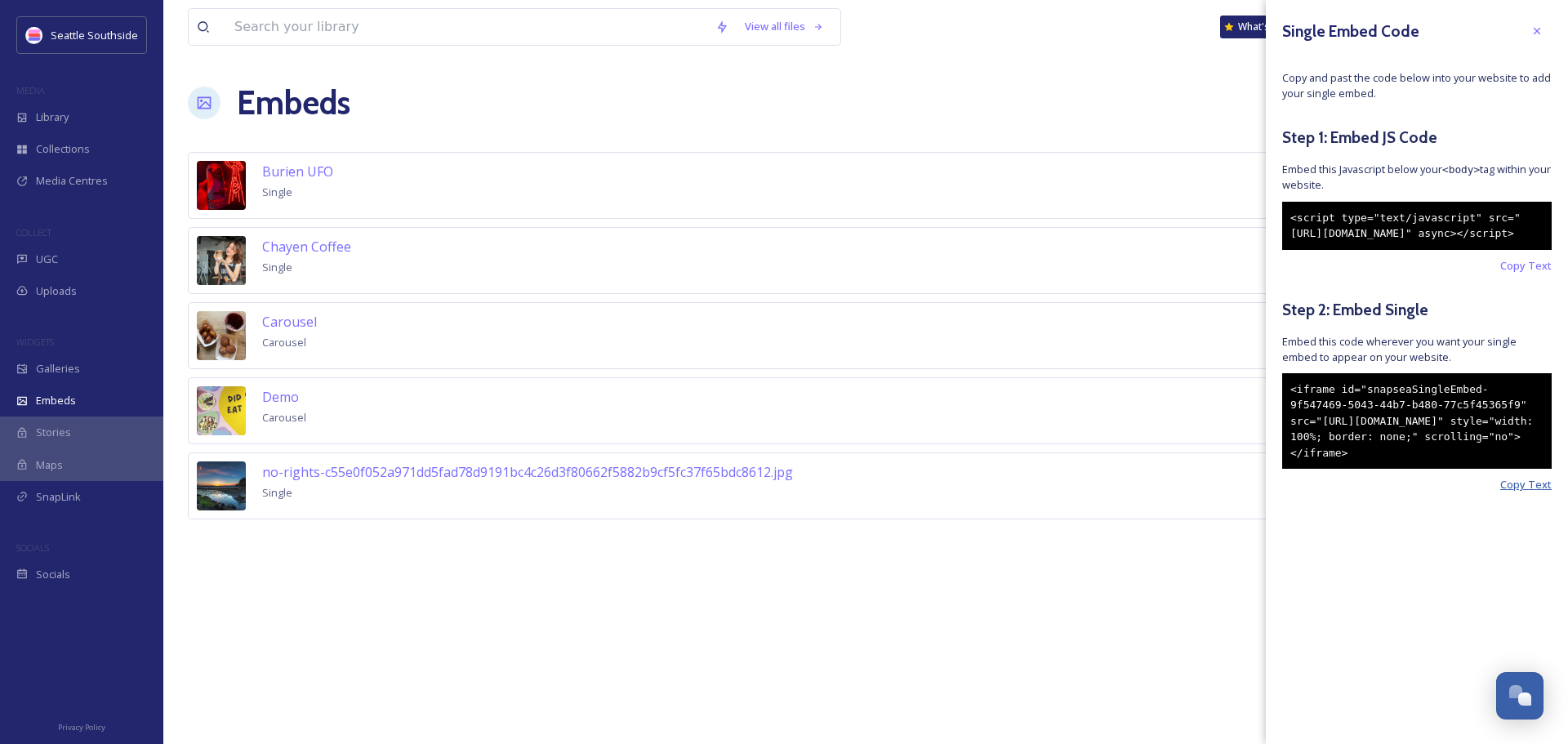
click at [1539, 493] on span "Copy Text" at bounding box center [1525, 484] width 51 height 16
click at [1537, 493] on span "Copy Text" at bounding box center [1525, 484] width 51 height 16
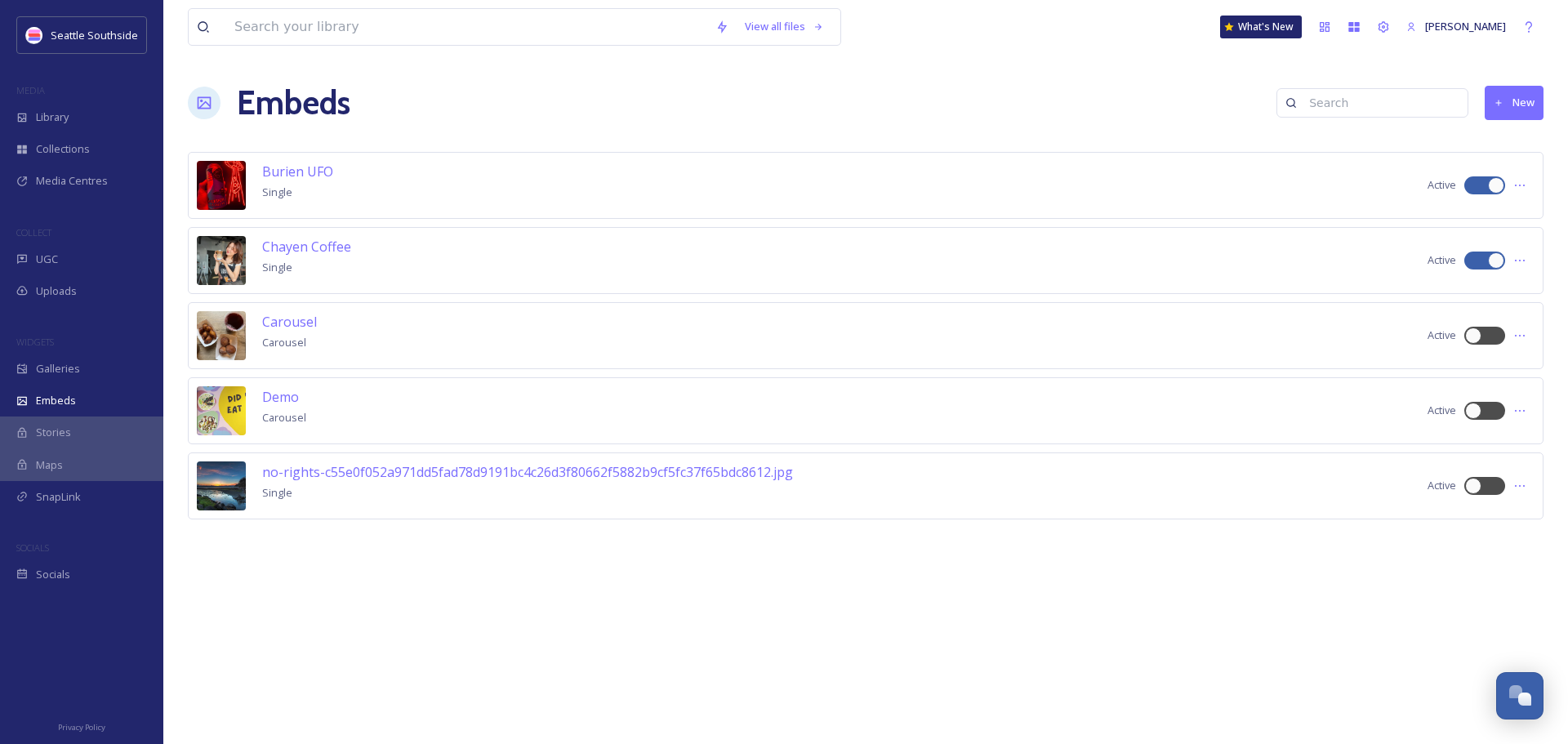
click at [1039, 669] on div "View all files What's New [PERSON_NAME] Embeds New Burien UFO Single Active Cha…" at bounding box center [865, 372] width 1405 height 744
